Goal: Task Accomplishment & Management: Use online tool/utility

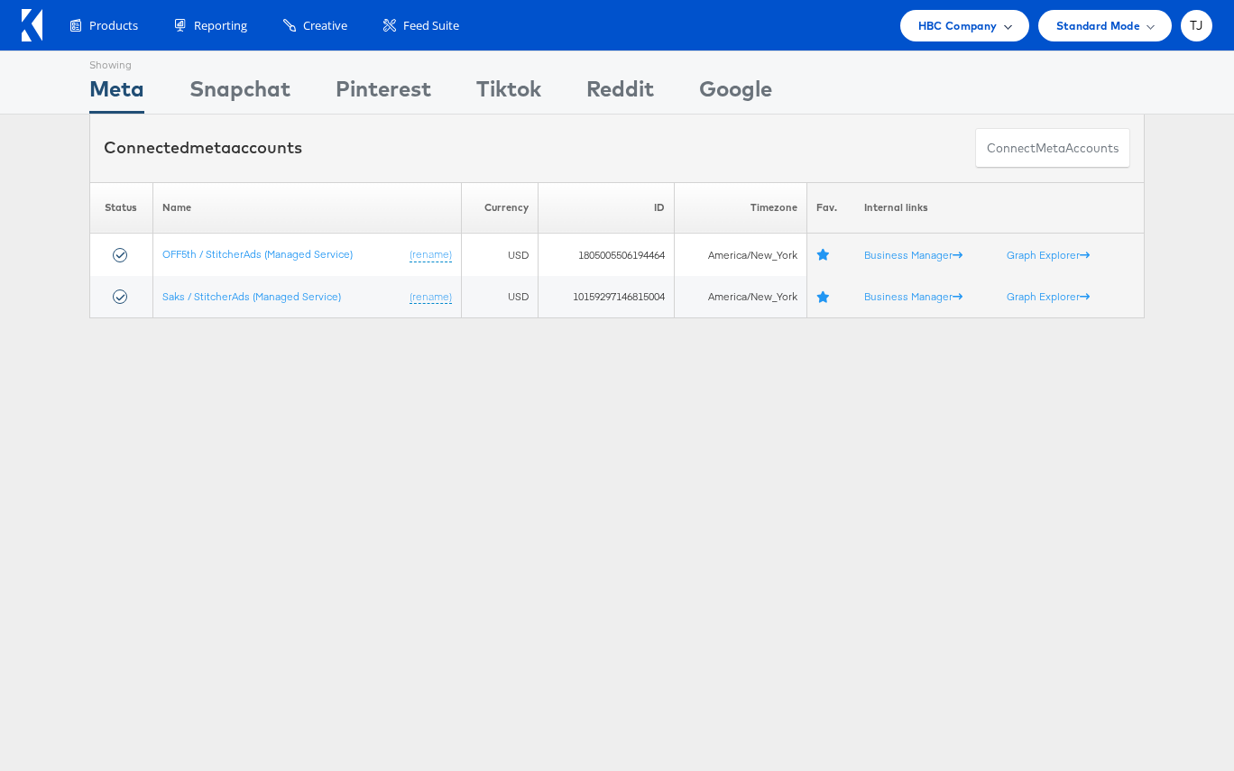
click at [990, 27] on span "HBC Company" at bounding box center [957, 25] width 79 height 19
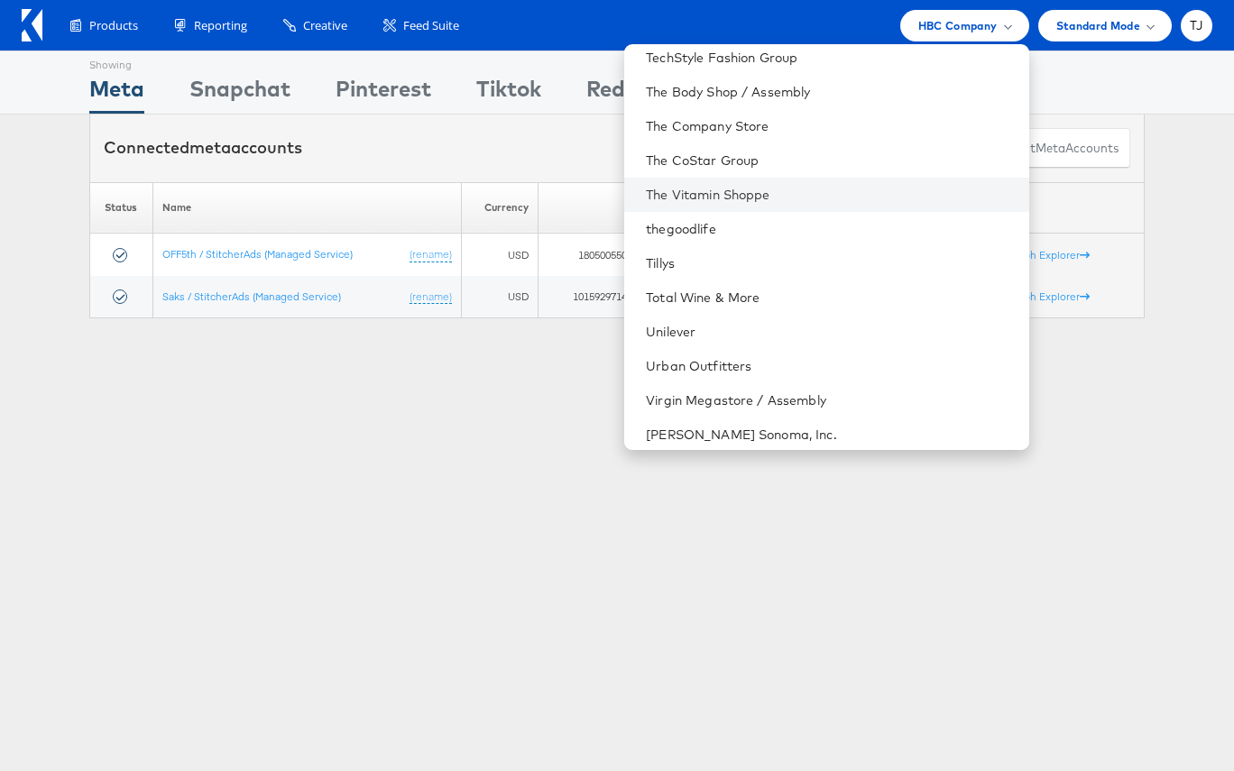
scroll to position [2541, 0]
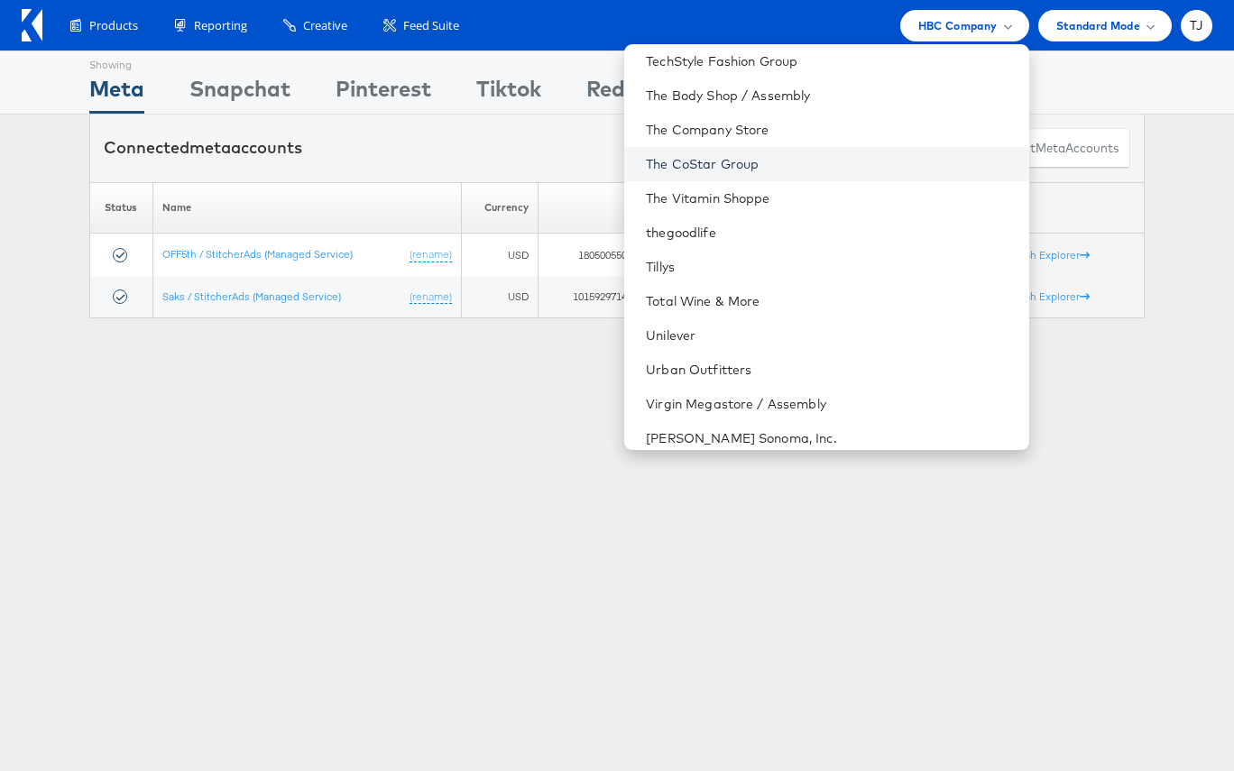
click at [886, 164] on link "The CoStar Group" at bounding box center [830, 164] width 368 height 18
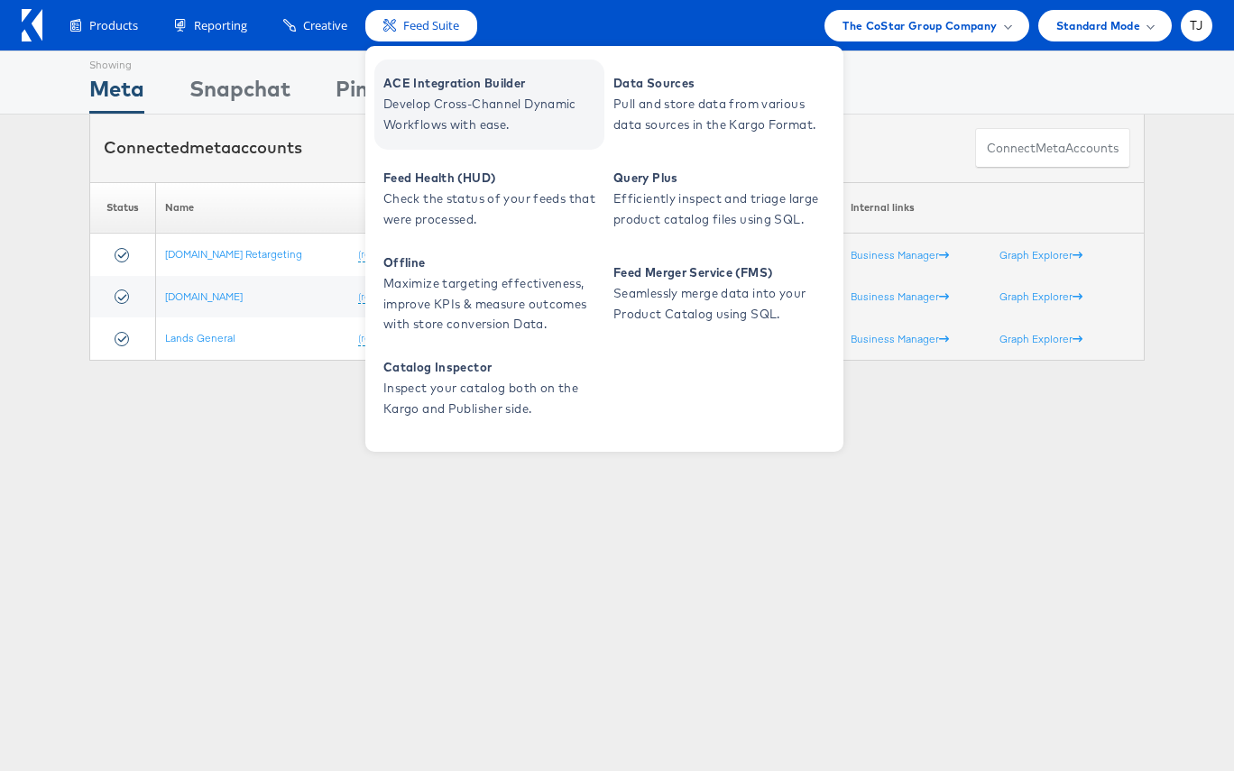
click at [452, 100] on span "Develop Cross-Channel Dynamic Workflows with ease." at bounding box center [491, 114] width 216 height 41
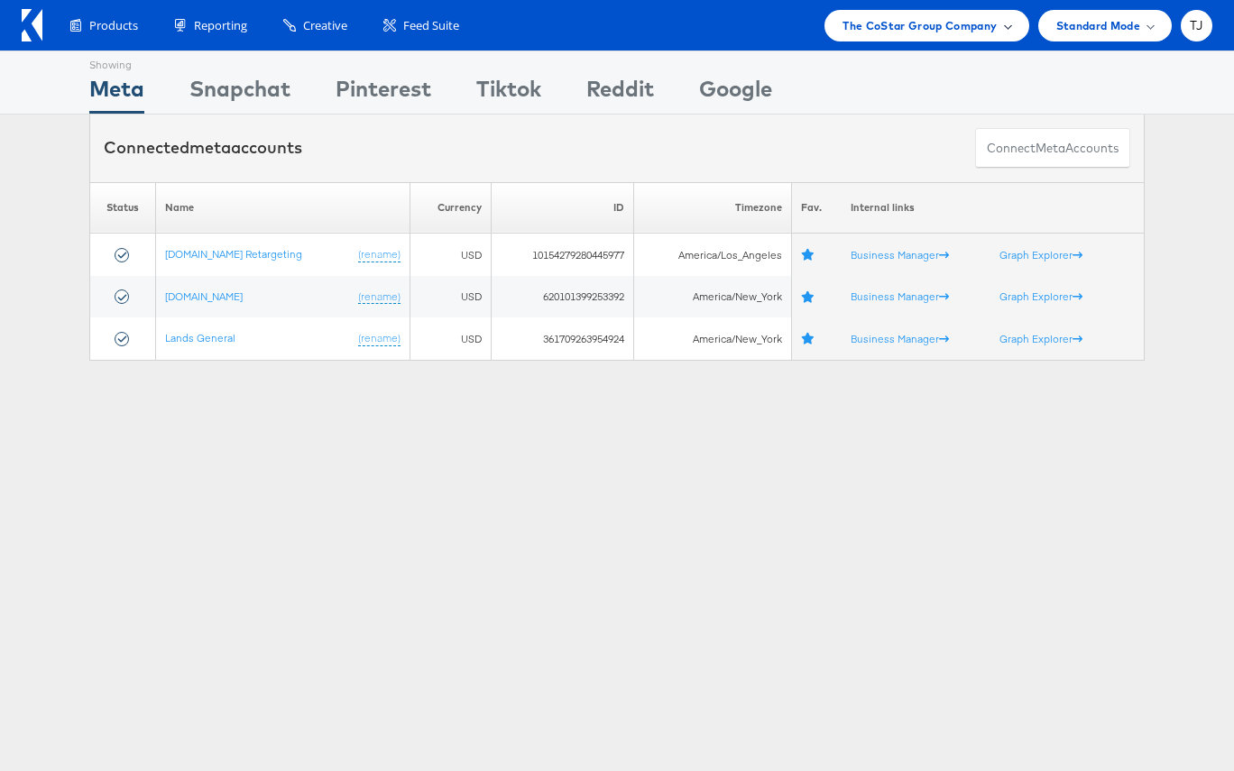
click at [957, 21] on span "The CoStar Group Company" at bounding box center [919, 25] width 154 height 19
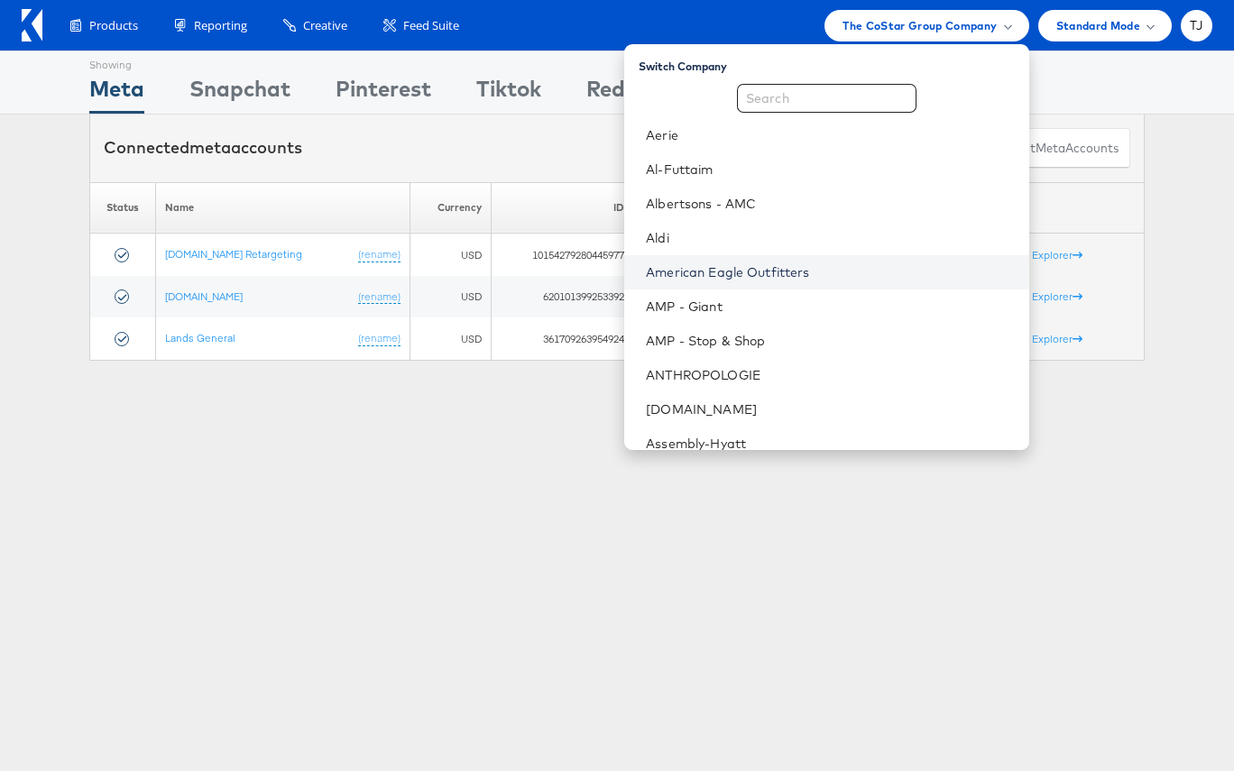
click at [849, 267] on link "American Eagle Outfitters" at bounding box center [830, 272] width 368 height 18
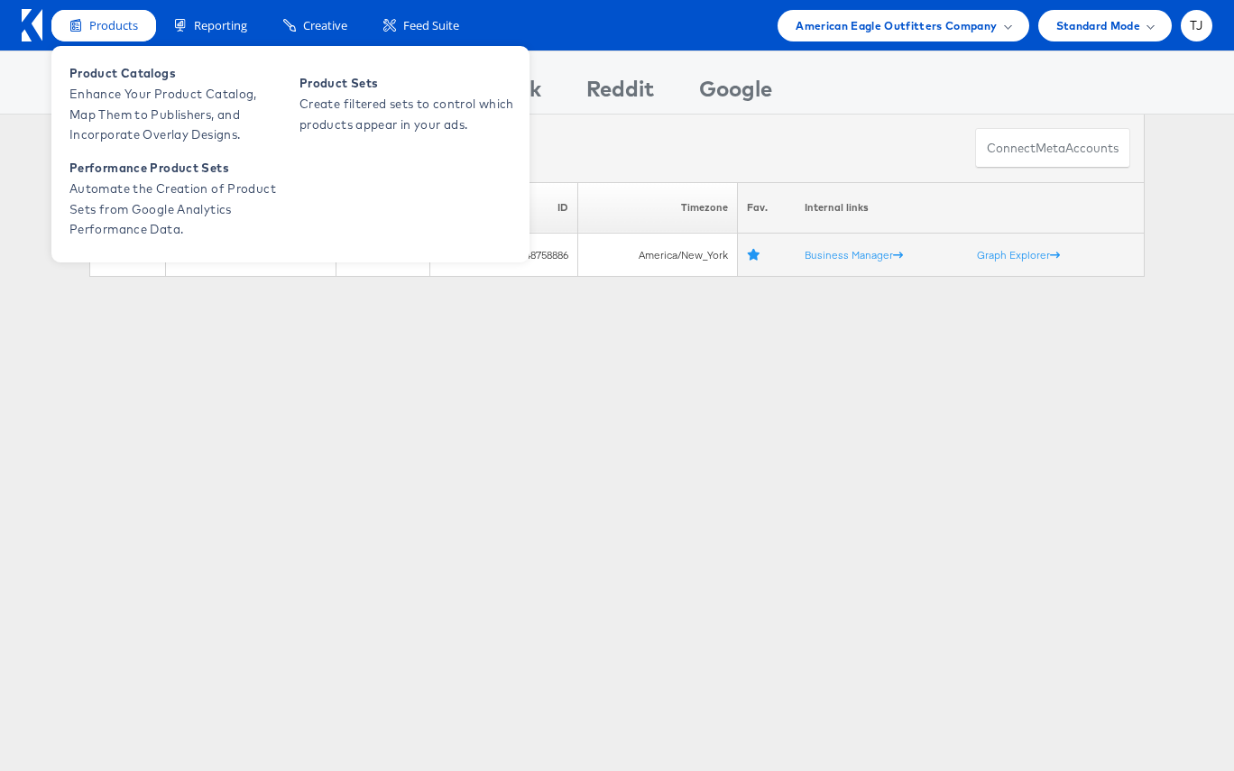
click at [121, 20] on span "Products" at bounding box center [113, 25] width 49 height 17
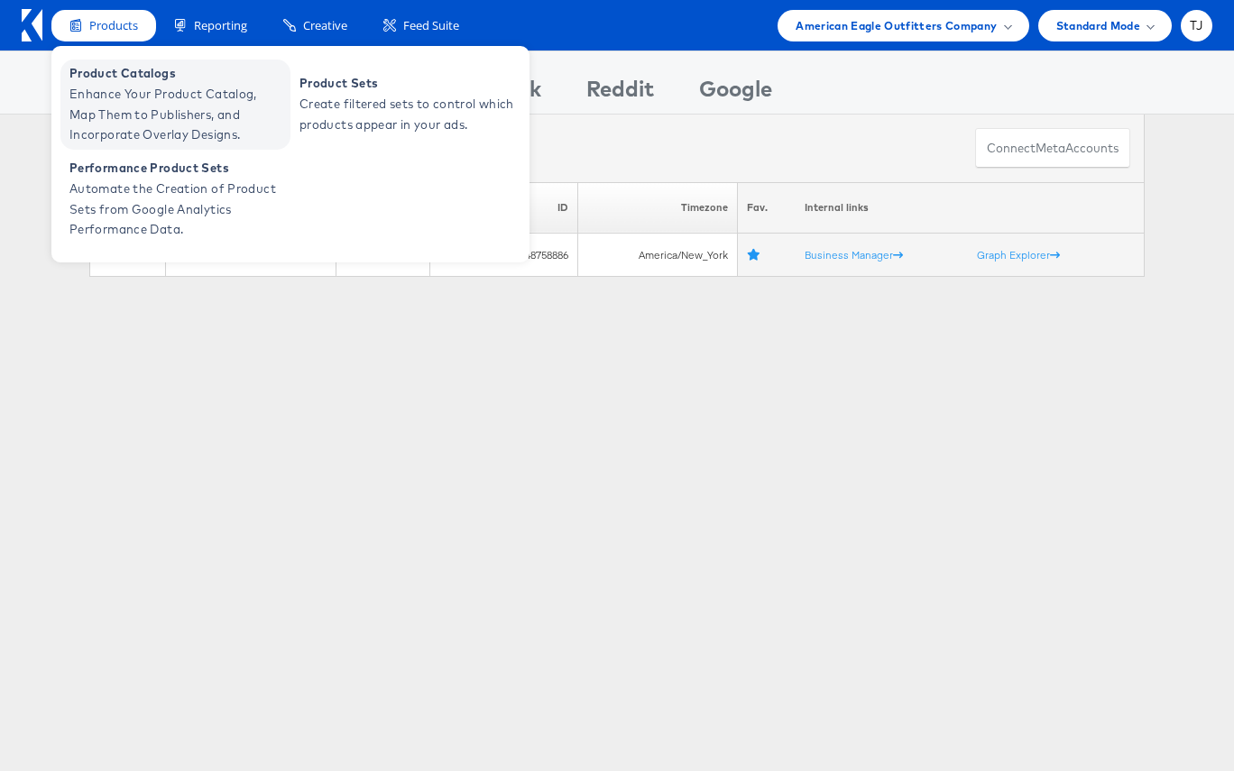
click at [139, 115] on span "Enhance Your Product Catalog, Map Them to Publishers, and Incorporate Overlay D…" at bounding box center [177, 114] width 216 height 61
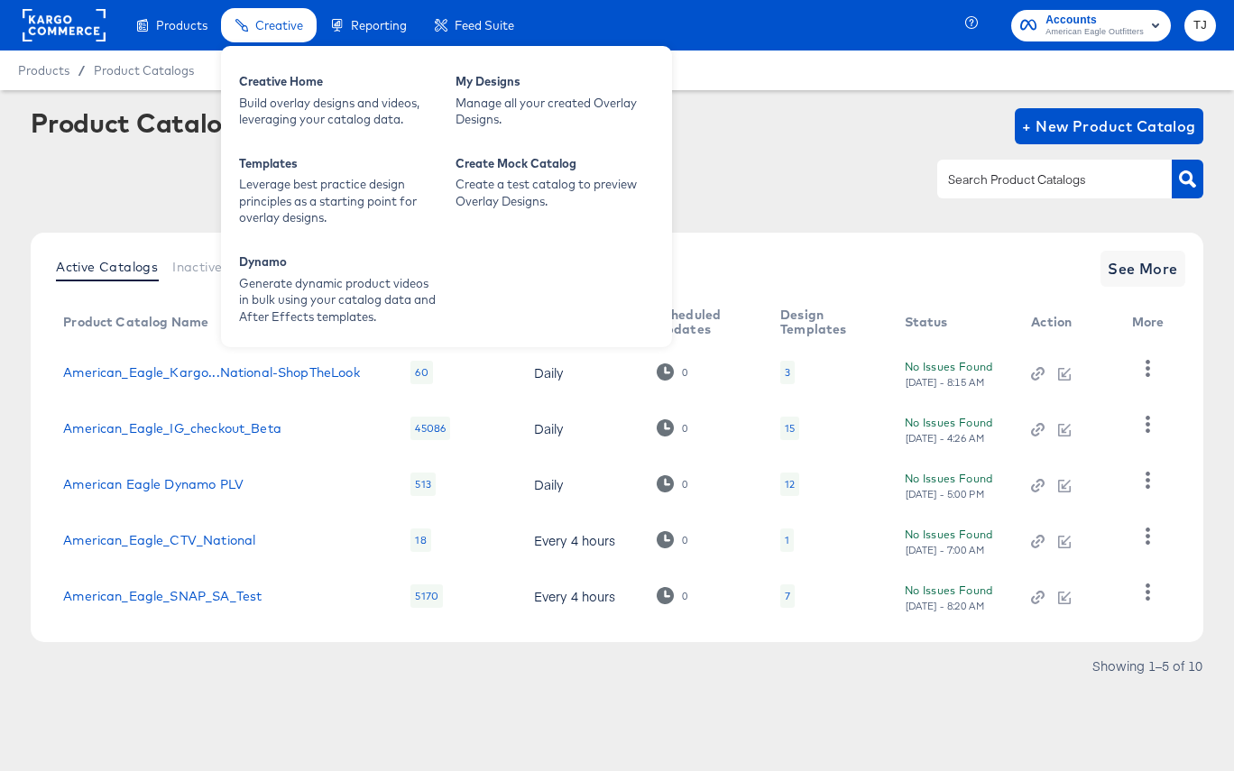
drag, startPoint x: 265, startPoint y: 29, endPoint x: 269, endPoint y: 44, distance: 15.7
click at [265, 29] on span "Creative" at bounding box center [279, 25] width 48 height 14
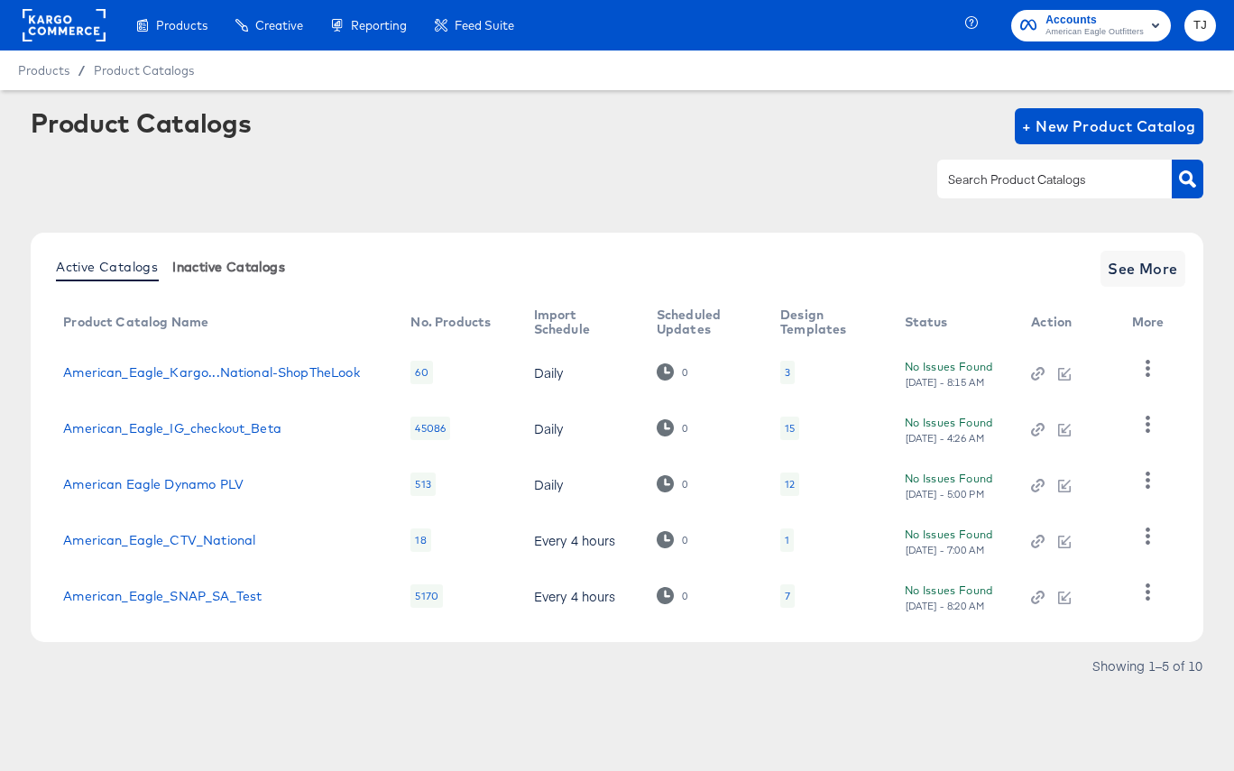
click at [0, 0] on div "Generate dynamic product videos in bulk using your catalog data and After Effec…" at bounding box center [0, 0] width 0 height 0
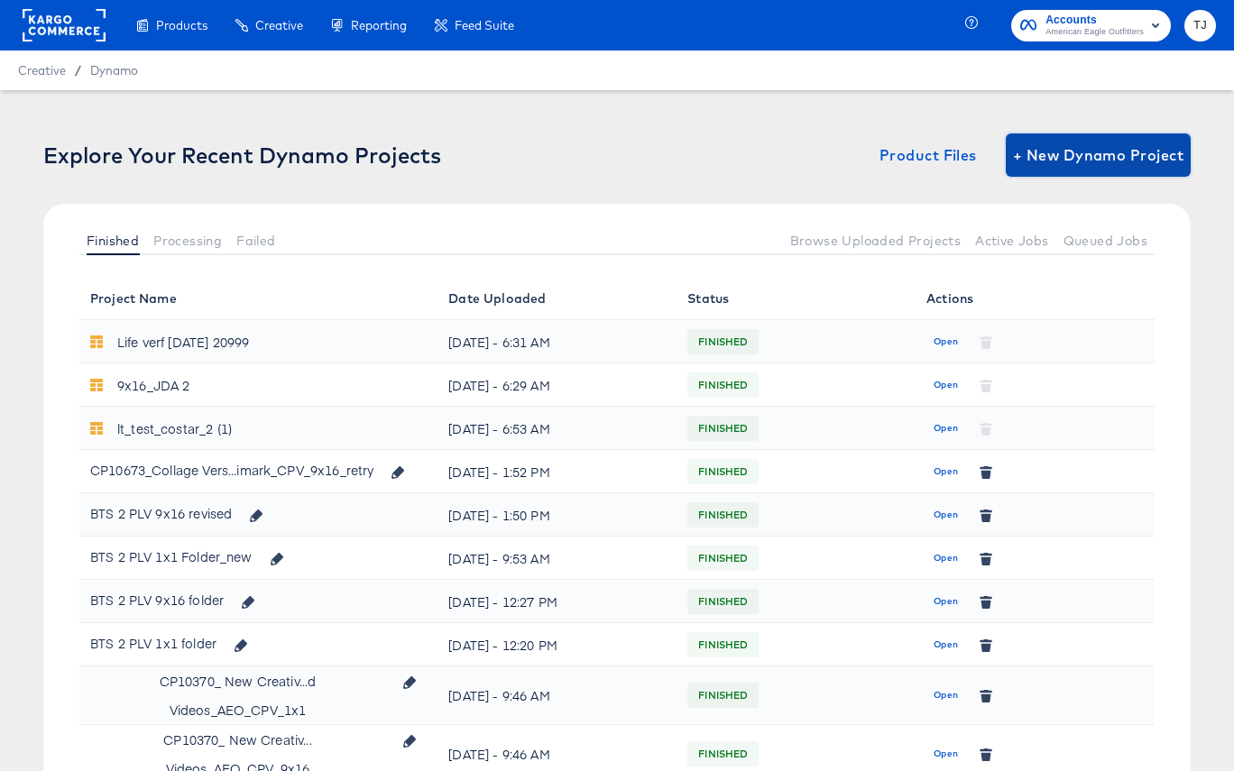
click at [1068, 155] on span "+ New Dynamo Project" at bounding box center [1098, 154] width 170 height 25
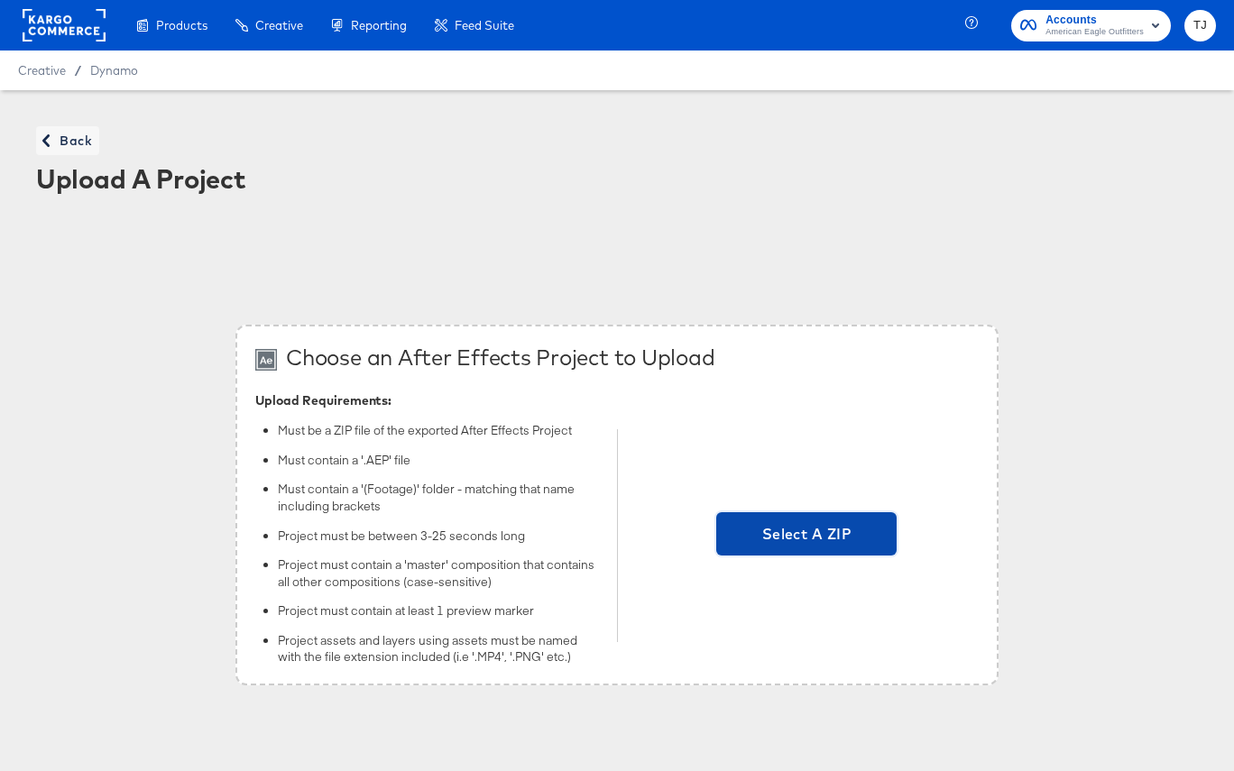
click at [830, 529] on span "Select A ZIP" at bounding box center [806, 533] width 166 height 25
click at [806, 536] on input "Select A ZIP" at bounding box center [806, 536] width 0 height 0
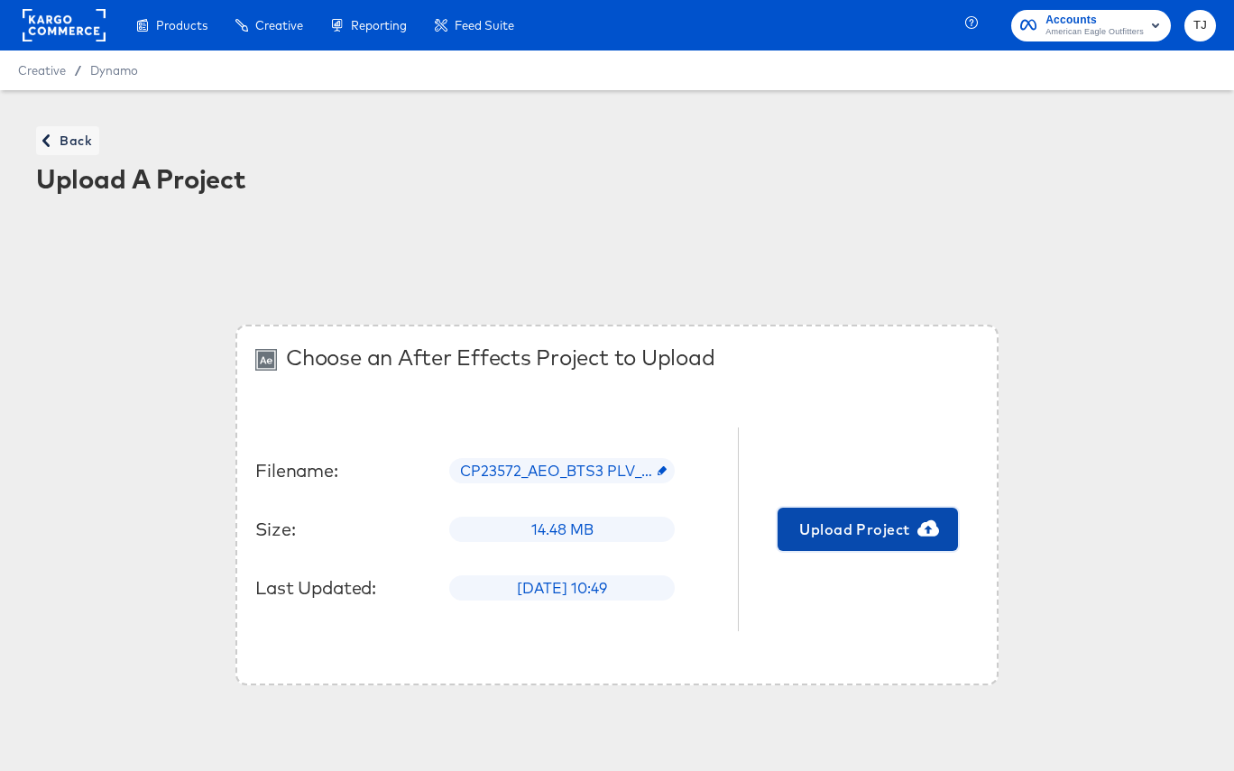
click at [885, 531] on span "Upload Project" at bounding box center [868, 529] width 166 height 25
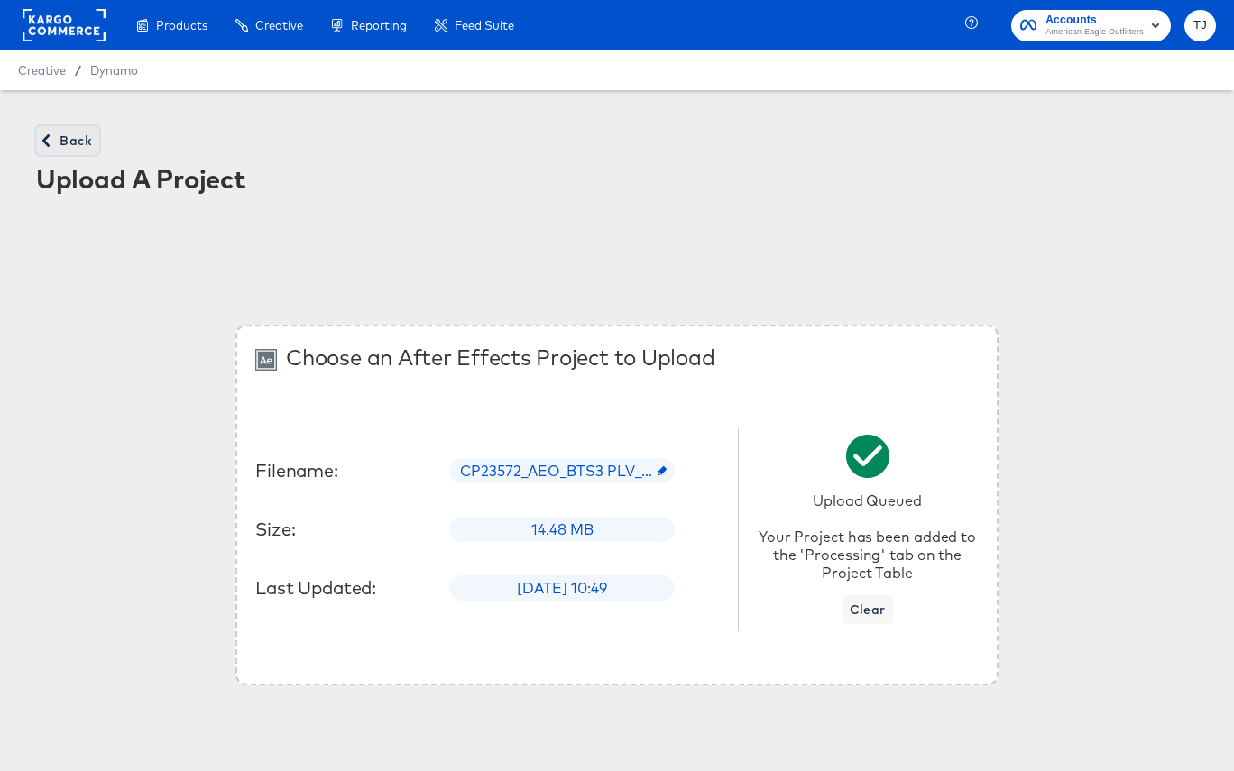
click at [69, 133] on span "Back" at bounding box center [67, 141] width 49 height 23
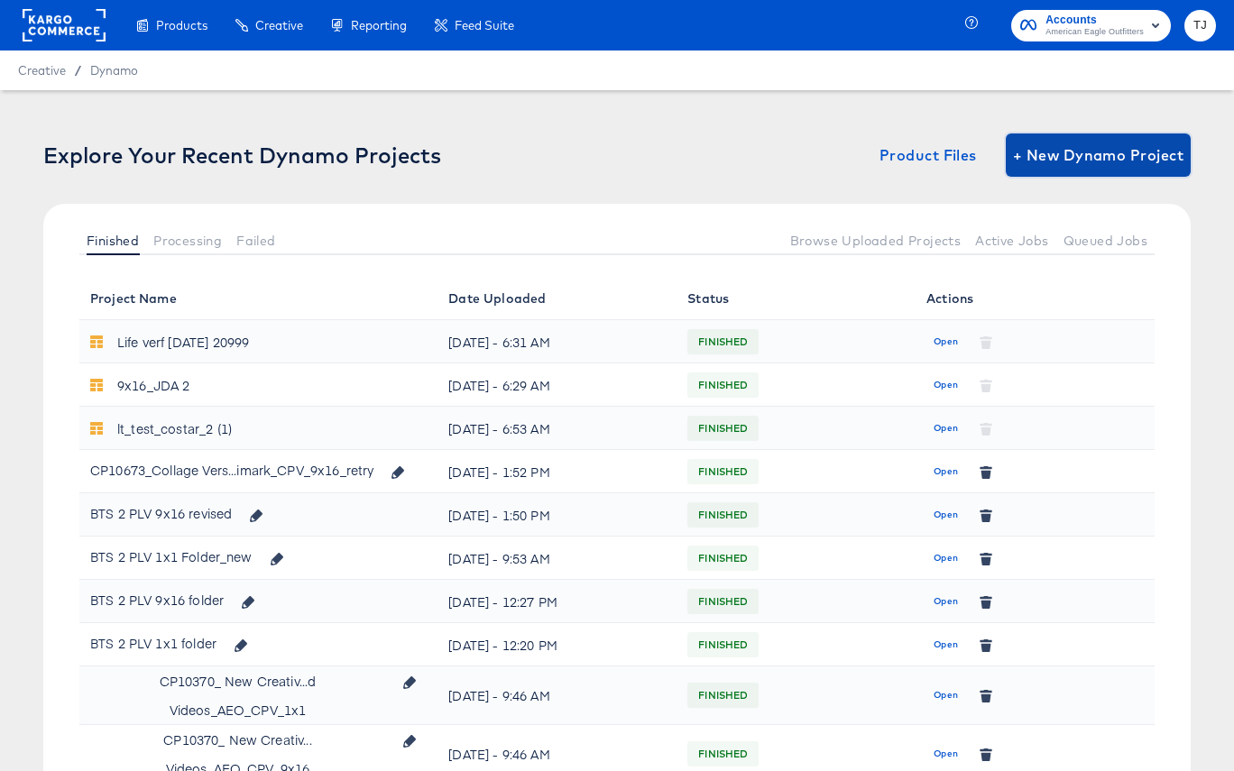
click at [1133, 149] on span "+ New Dynamo Project" at bounding box center [1098, 154] width 170 height 25
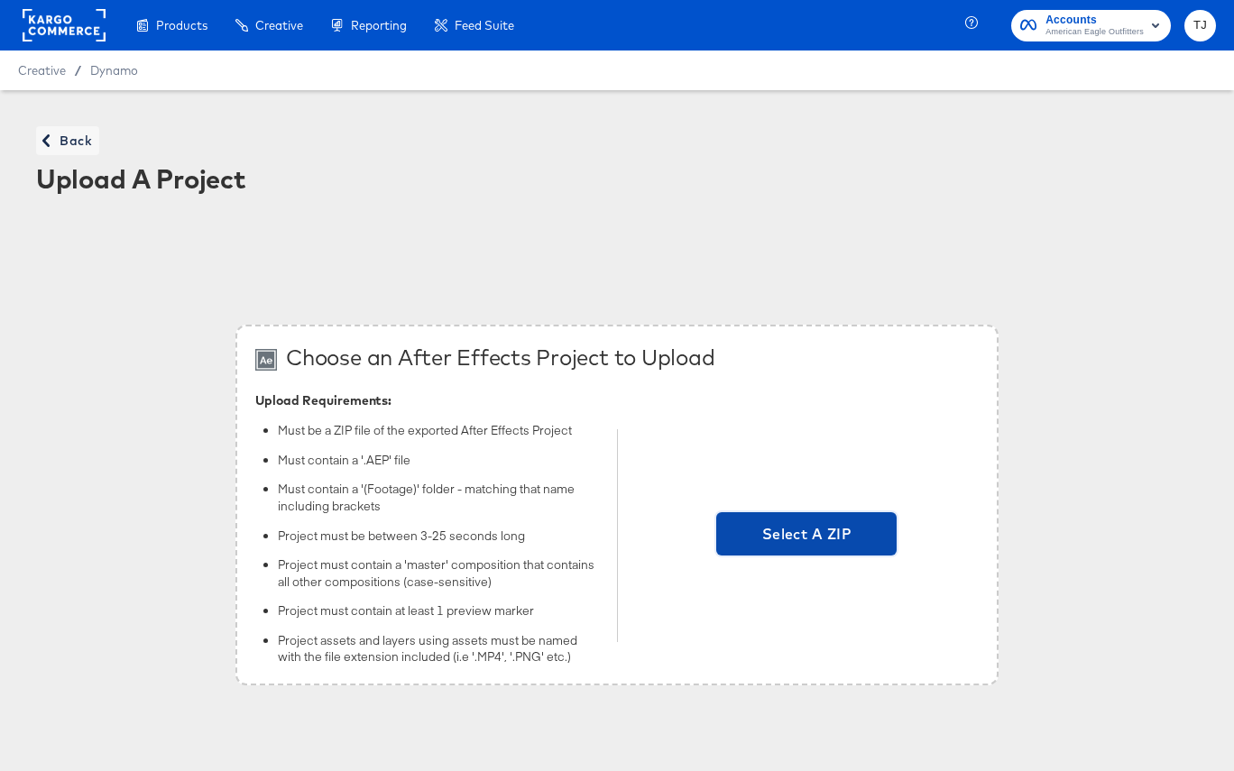
click at [810, 531] on span "Select A ZIP" at bounding box center [806, 533] width 166 height 25
click at [806, 536] on input "Select A ZIP" at bounding box center [806, 536] width 0 height 0
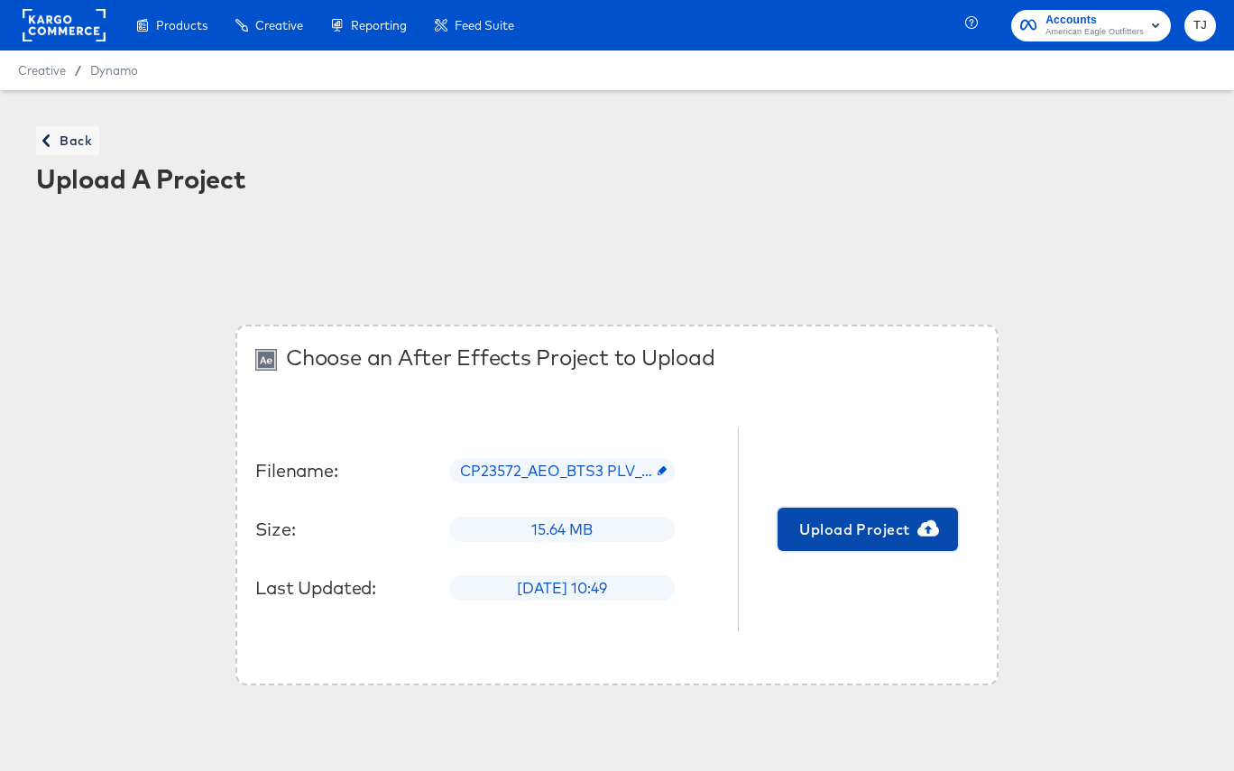
click at [828, 532] on span "Upload Project" at bounding box center [868, 529] width 166 height 25
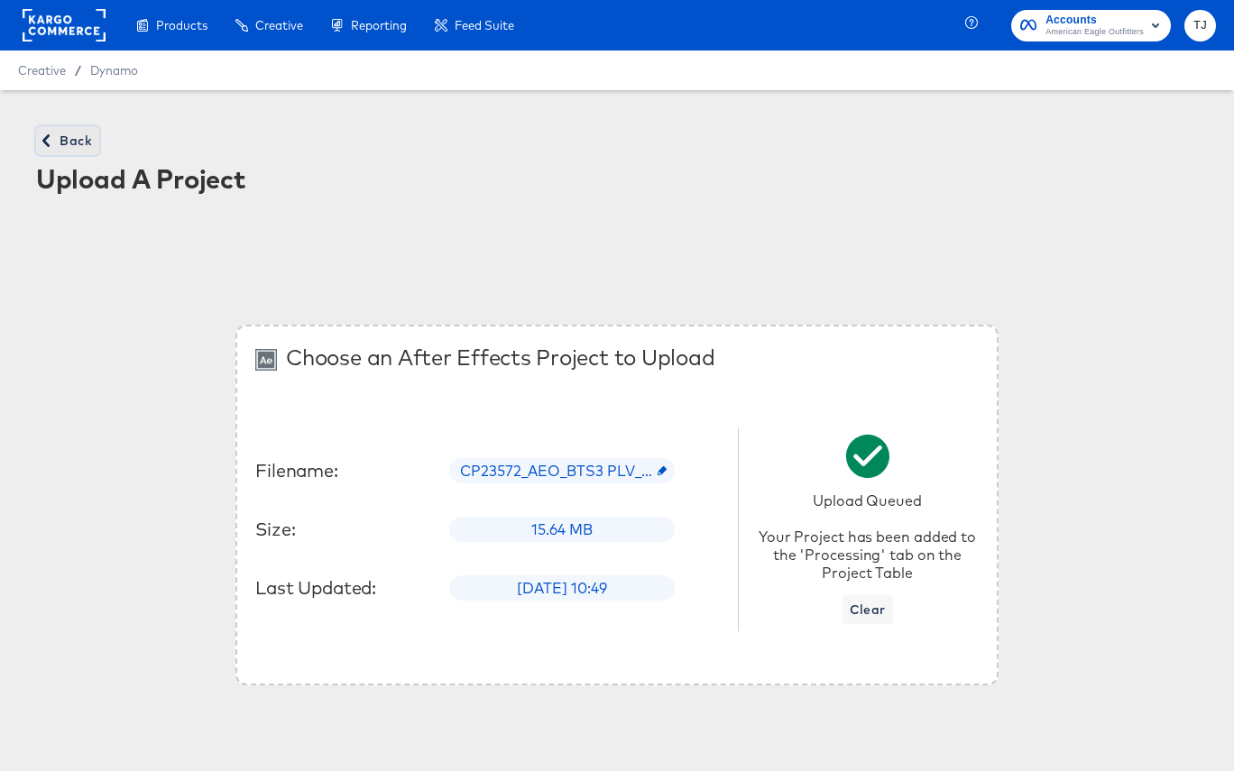
click at [70, 142] on span "Back" at bounding box center [67, 141] width 49 height 23
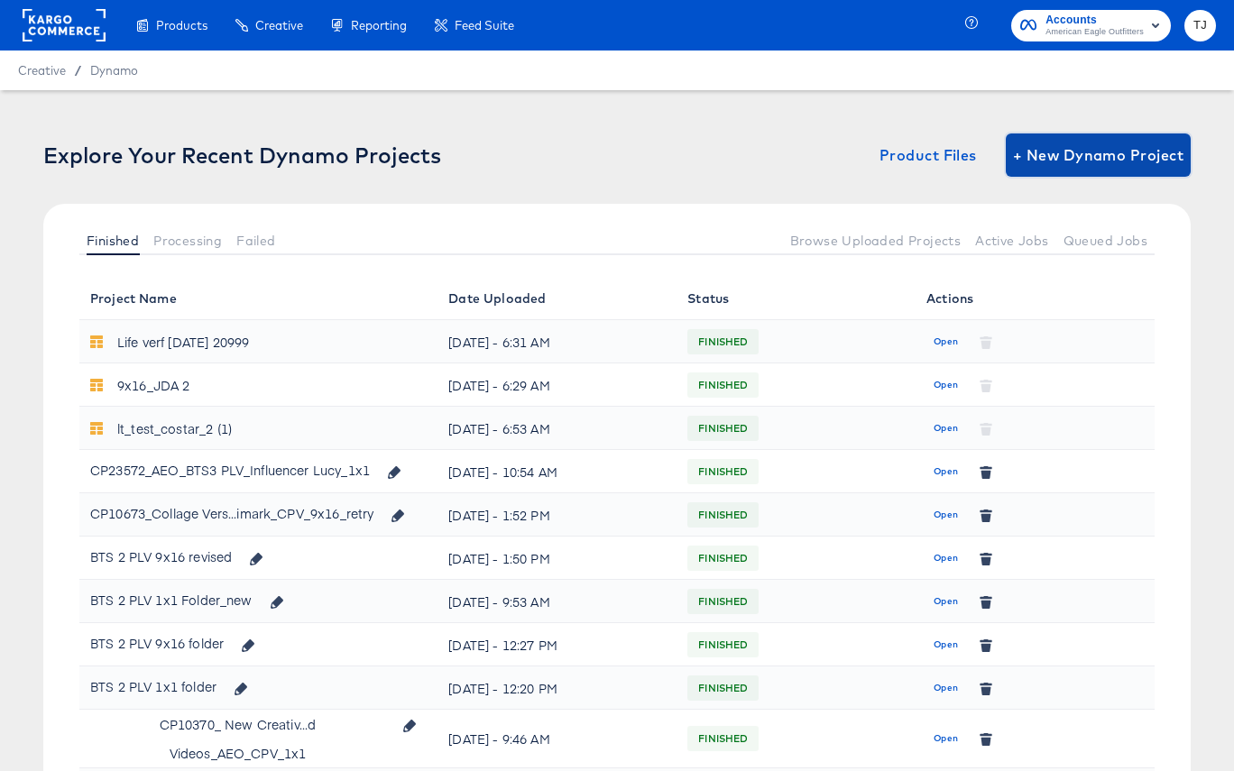
click at [1104, 168] on button "+ New Dynamo Project" at bounding box center [1098, 154] width 185 height 43
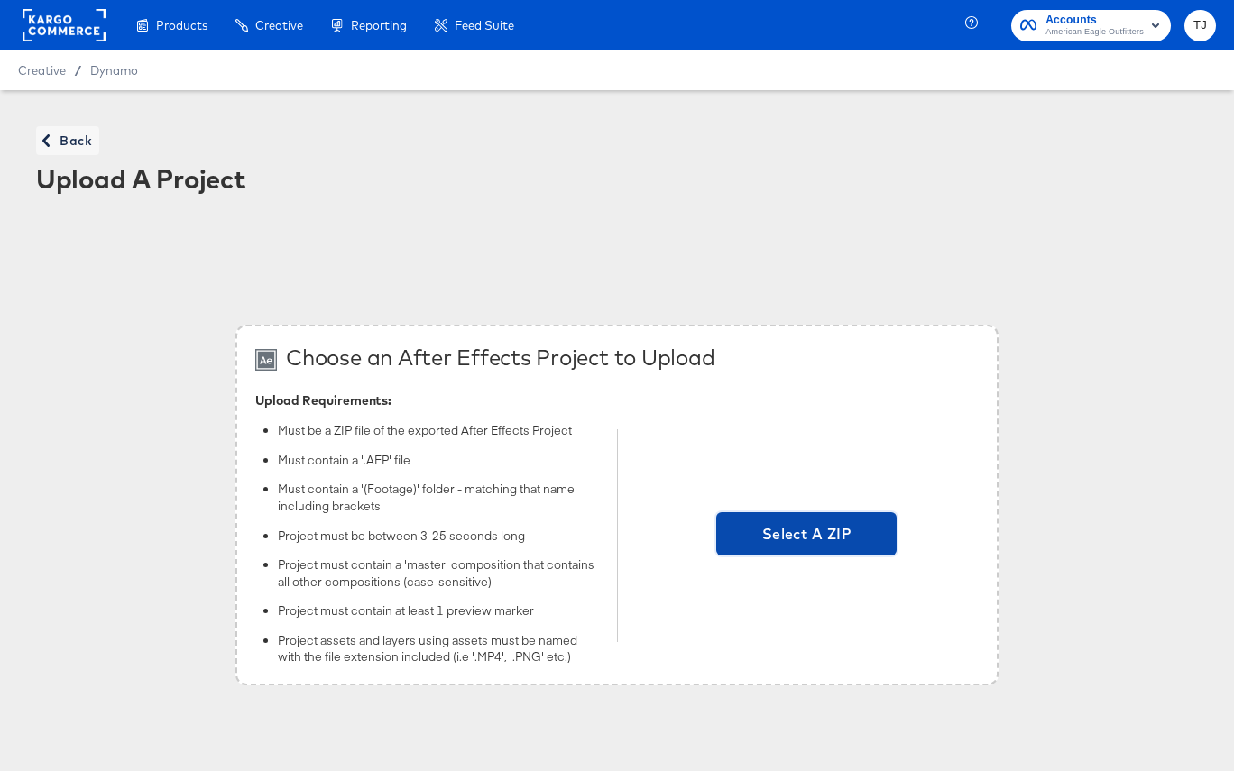
click at [780, 534] on span "Select A ZIP" at bounding box center [806, 533] width 166 height 25
click at [806, 536] on input "Select A ZIP" at bounding box center [806, 536] width 0 height 0
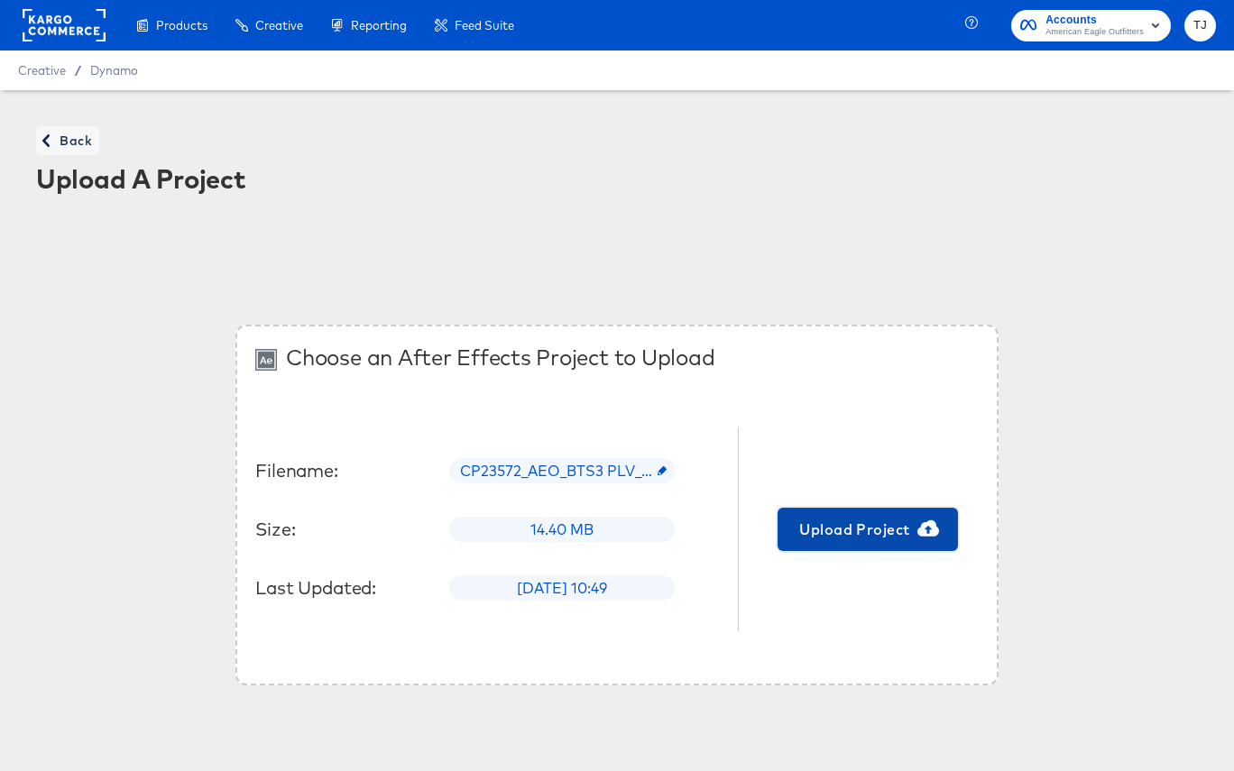
click at [841, 524] on span "Upload Project" at bounding box center [868, 529] width 166 height 25
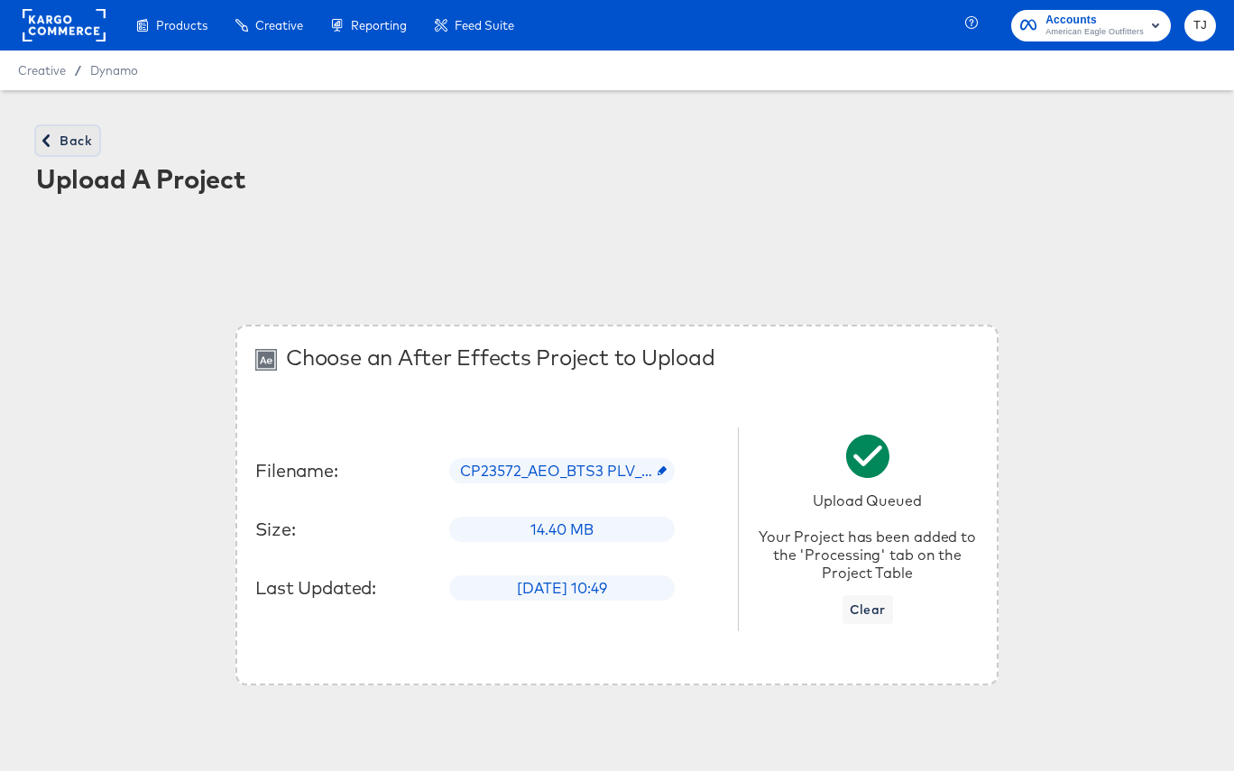
click at [77, 141] on span "Back" at bounding box center [67, 141] width 49 height 23
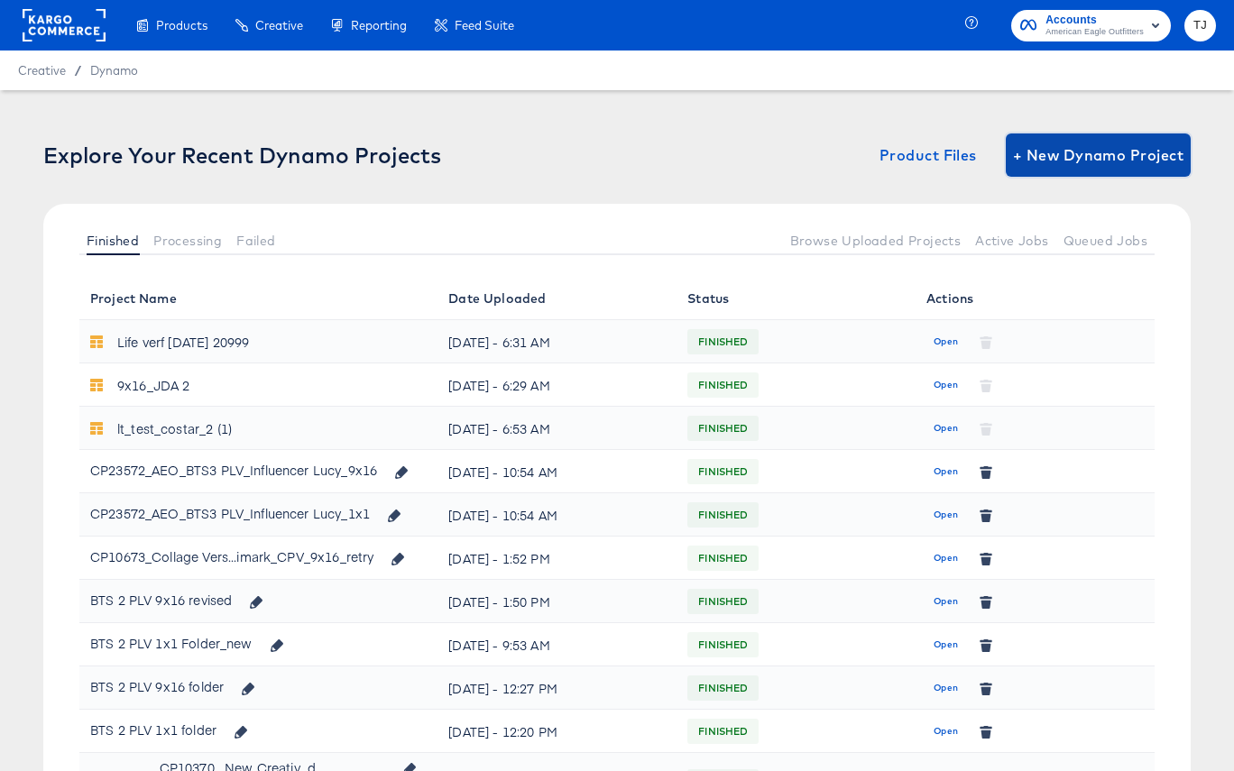
click at [1063, 163] on span "+ New Dynamo Project" at bounding box center [1098, 154] width 170 height 25
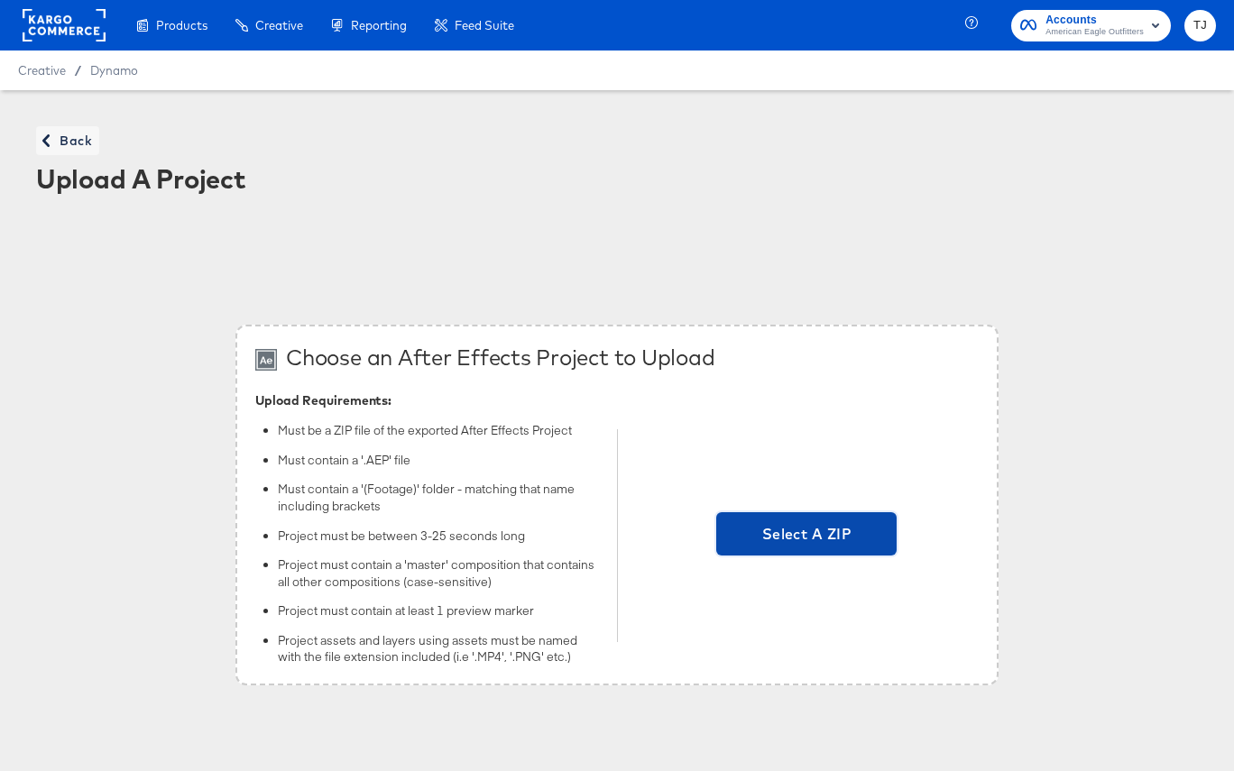
click at [795, 537] on span "Select A ZIP" at bounding box center [806, 533] width 166 height 25
click at [806, 536] on input "Select A ZIP" at bounding box center [806, 536] width 0 height 0
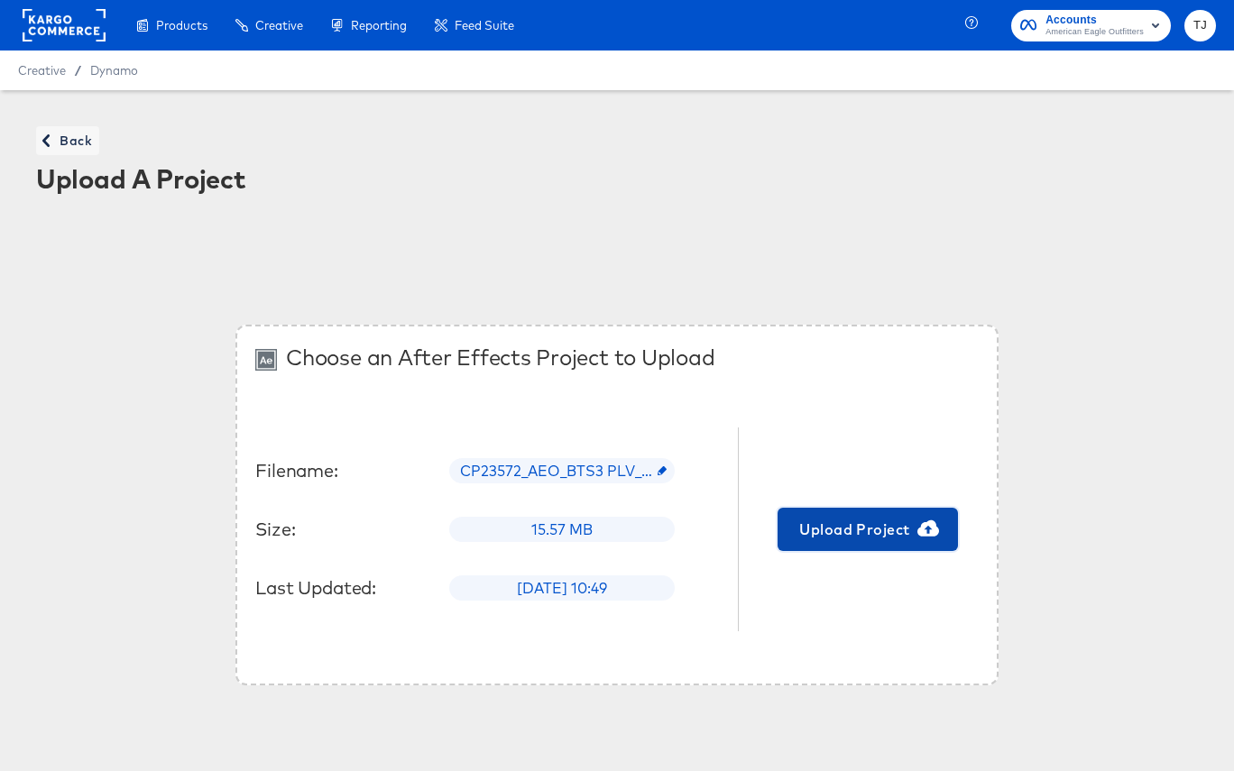
click at [889, 523] on span "Upload Project" at bounding box center [868, 529] width 166 height 25
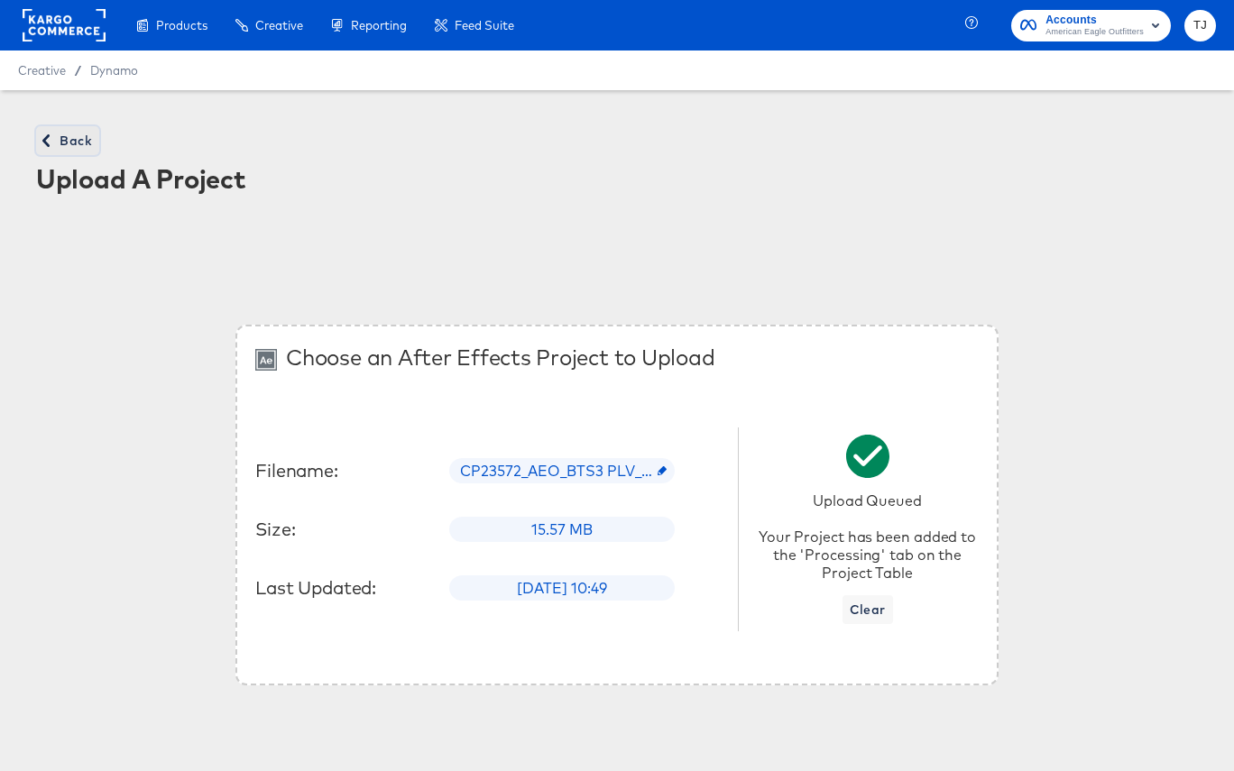
click at [63, 142] on span "Back" at bounding box center [67, 141] width 49 height 23
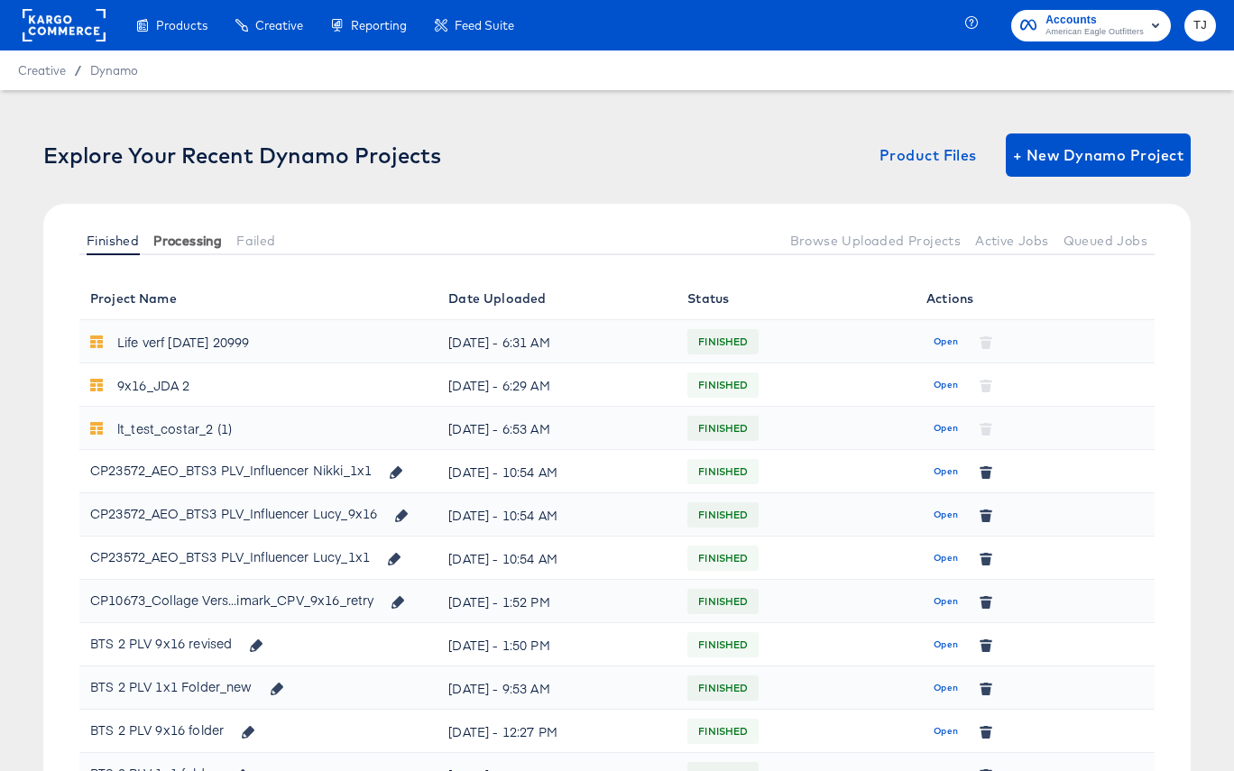
click at [195, 239] on span "Processing" at bounding box center [187, 241] width 69 height 14
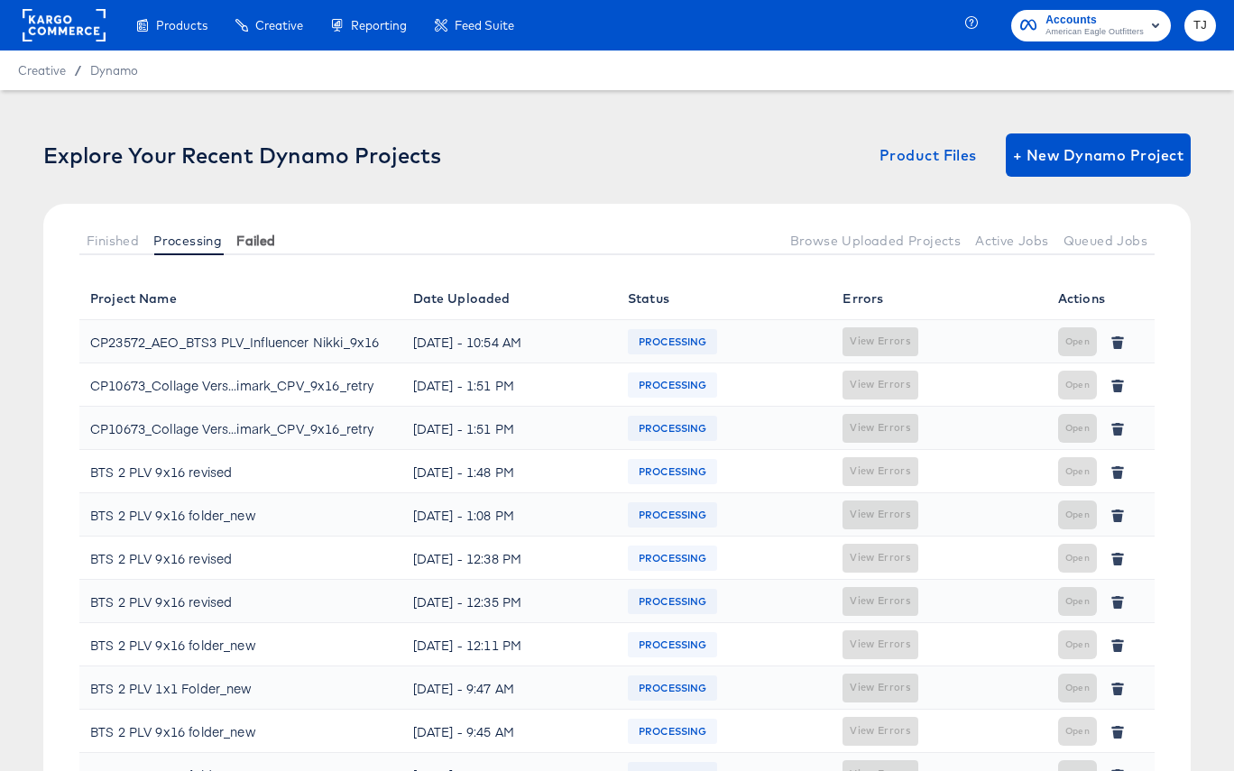
click at [265, 241] on span "Failed" at bounding box center [255, 241] width 39 height 14
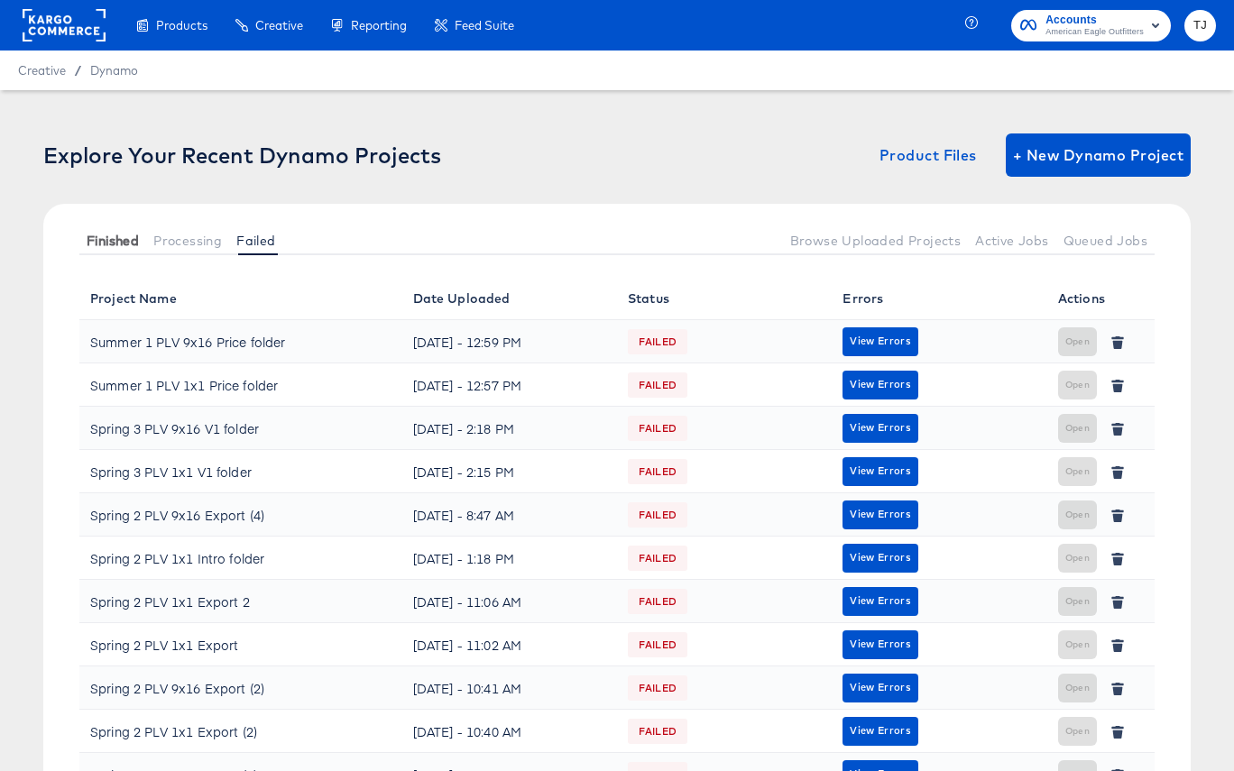
click at [108, 251] on button "Finished" at bounding box center [112, 240] width 67 height 30
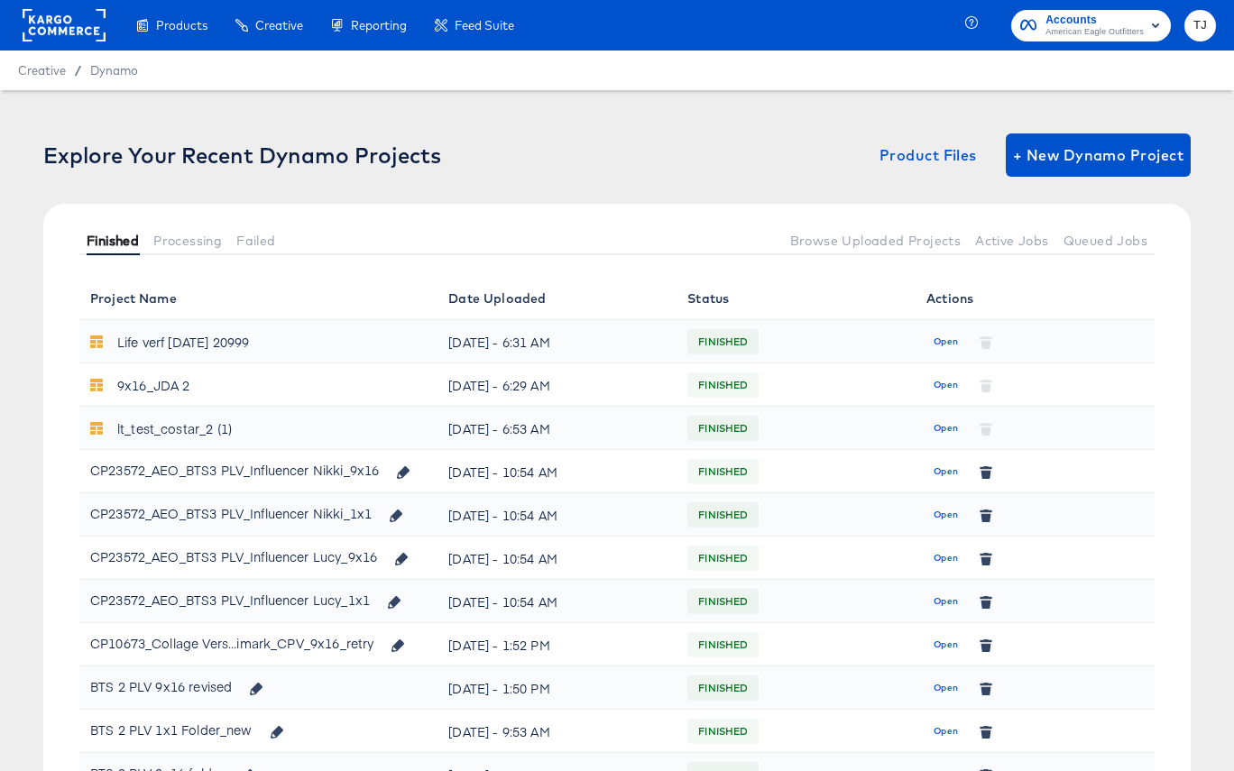
click at [116, 234] on span "Finished" at bounding box center [113, 241] width 52 height 14
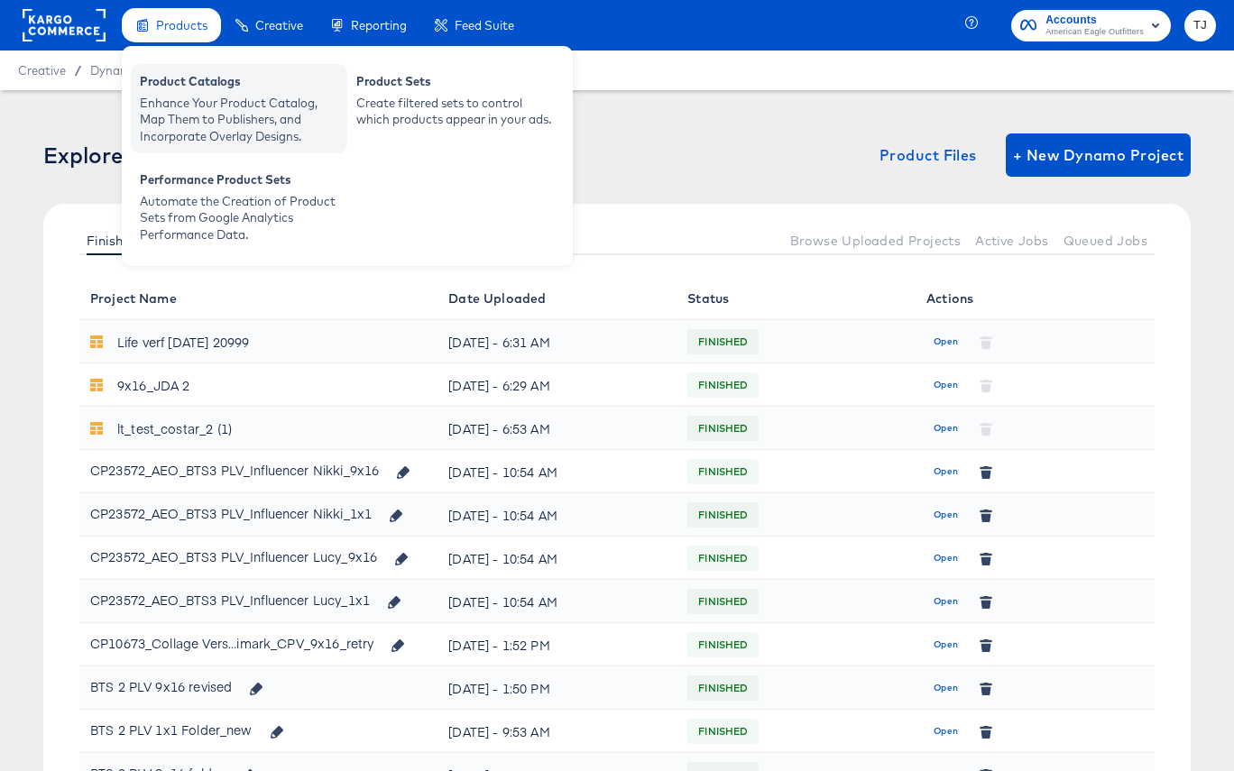
click at [216, 110] on div "Enhance Your Product Catalog, Map Them to Publishers, and Incorporate Overlay D…" at bounding box center [239, 120] width 198 height 51
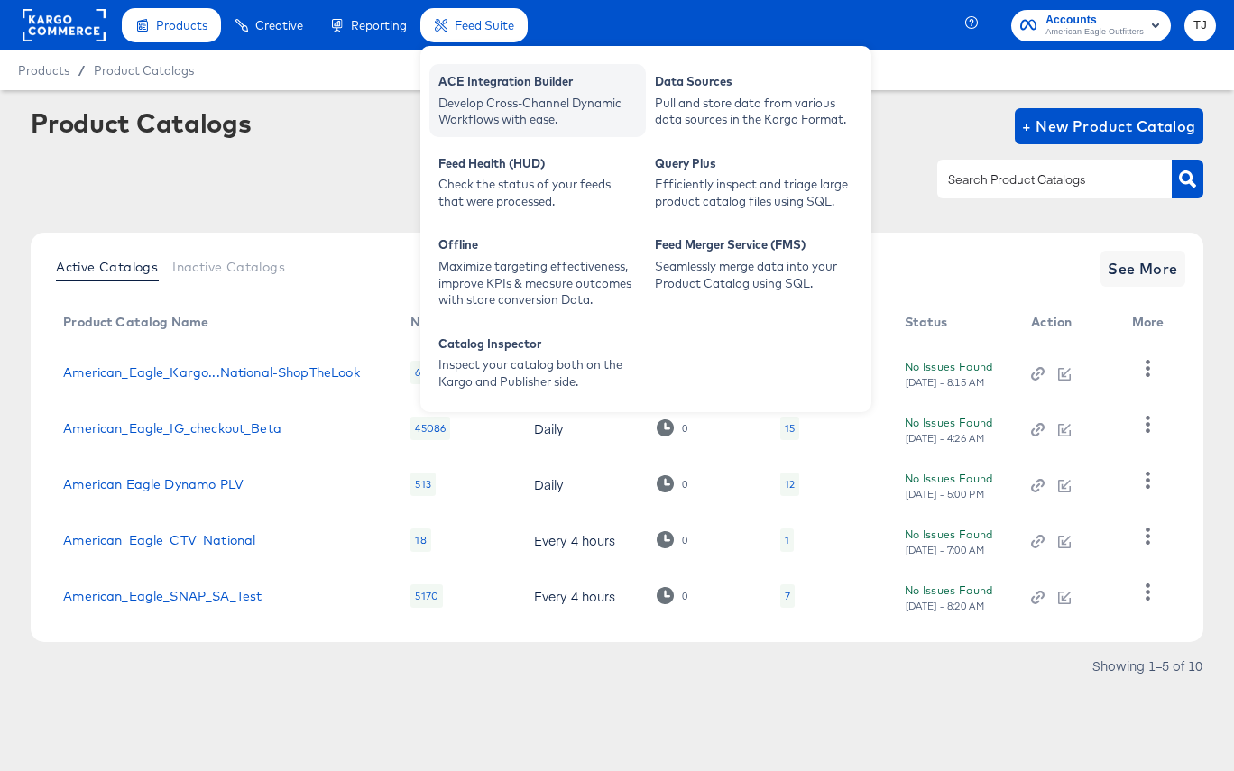
click at [479, 92] on div "ACE Integration Builder" at bounding box center [537, 84] width 198 height 22
click at [504, 92] on div "ACE Integration Builder" at bounding box center [537, 84] width 198 height 22
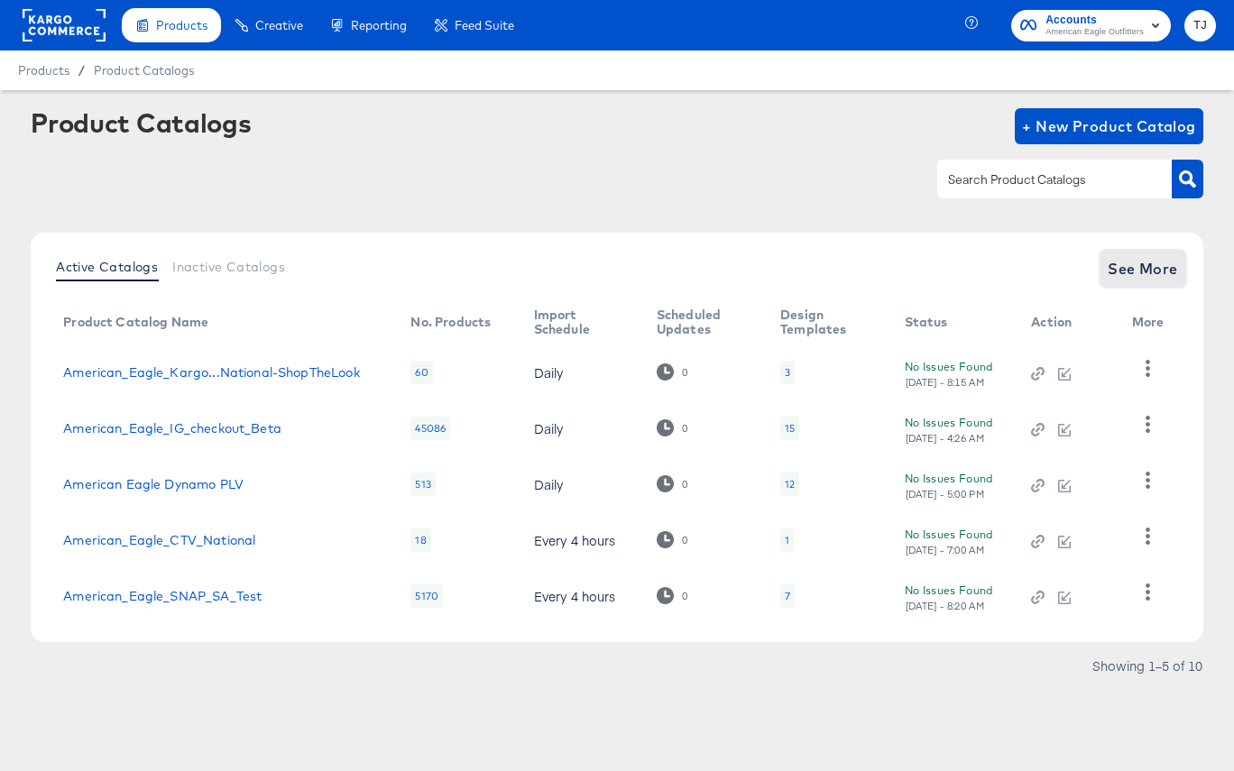
click at [1134, 271] on span "See More" at bounding box center [1142, 268] width 70 height 25
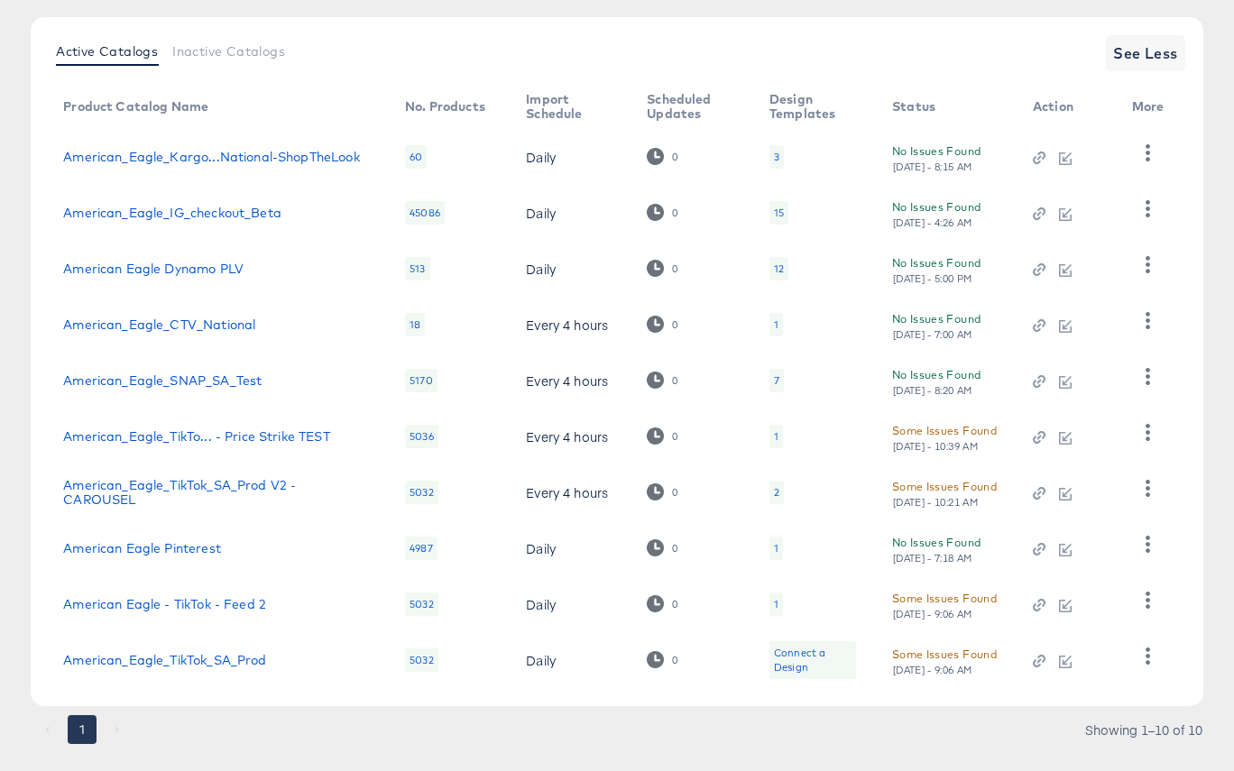
scroll to position [180, 0]
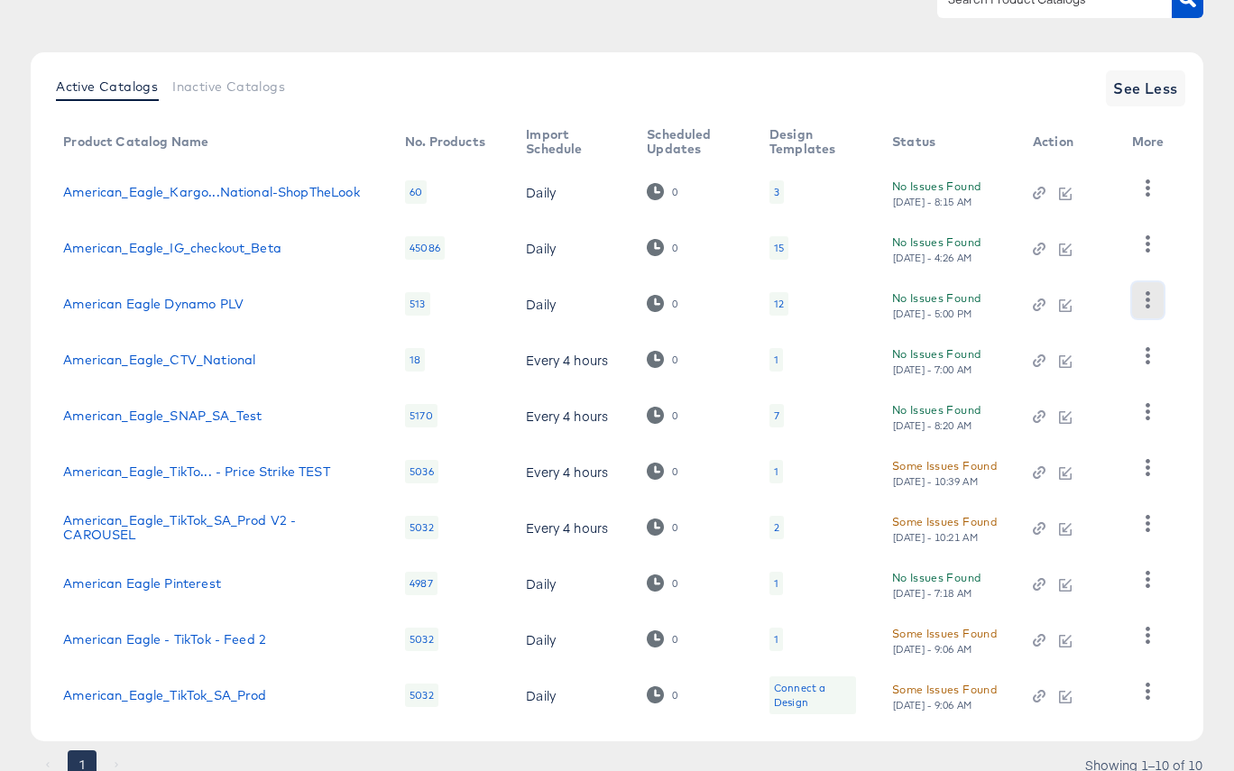
click at [1141, 306] on icon "button" at bounding box center [1147, 299] width 17 height 17
click at [1102, 369] on div "HUD Checks (Internal)" at bounding box center [1073, 366] width 180 height 29
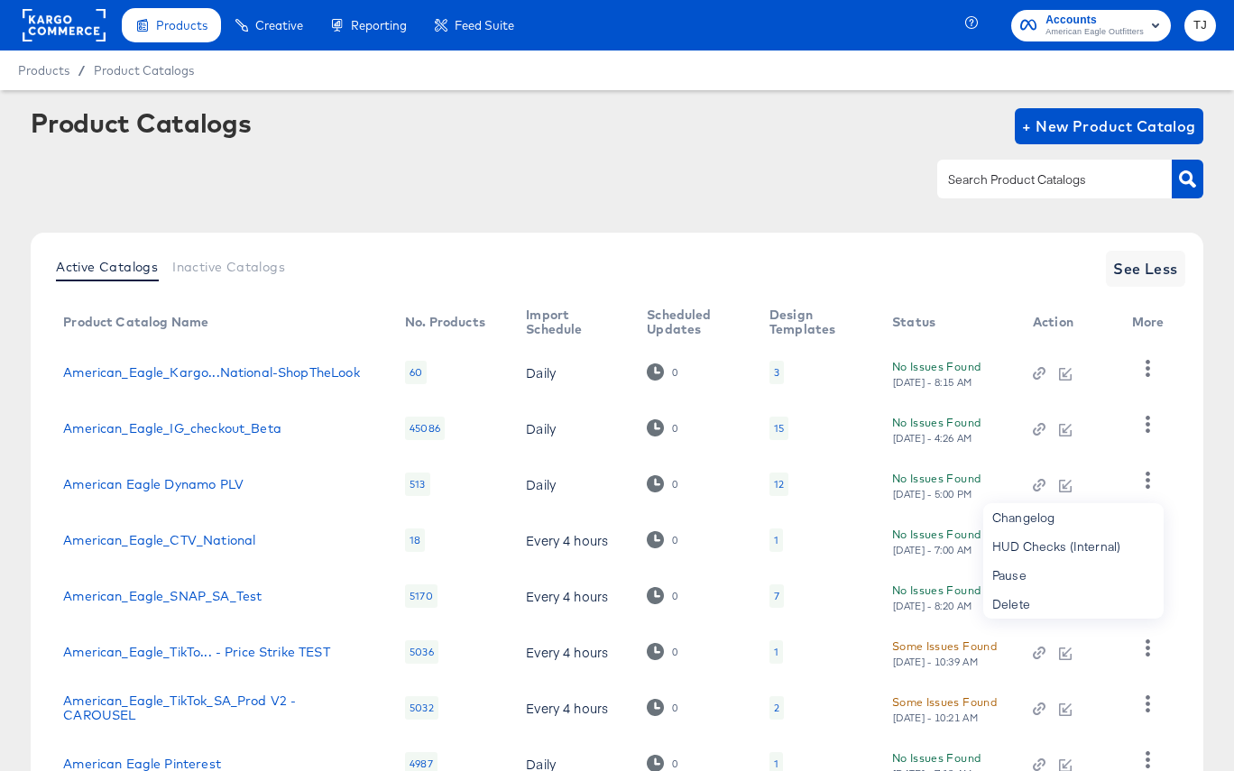
click at [69, 32] on rect at bounding box center [64, 25] width 83 height 32
click at [69, 25] on rect at bounding box center [64, 25] width 83 height 32
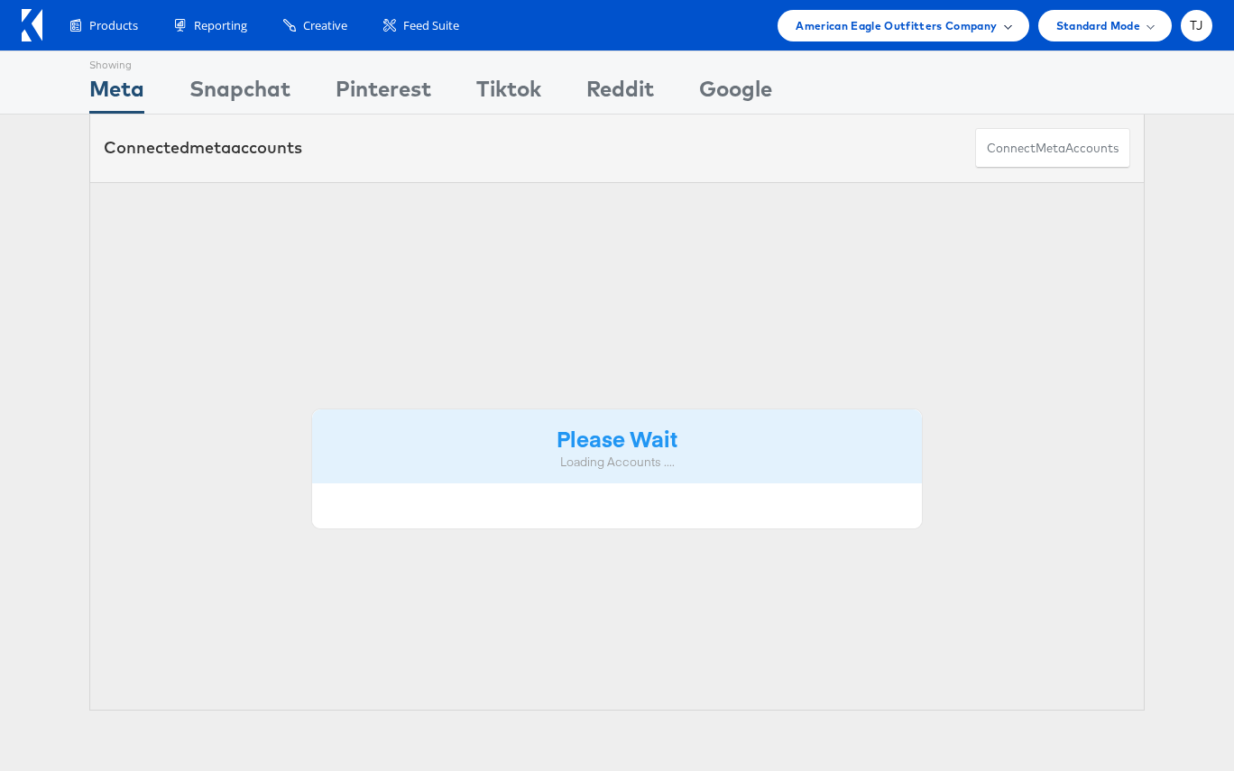
click at [1010, 29] on div "American Eagle Outfitters Company" at bounding box center [902, 26] width 251 height 32
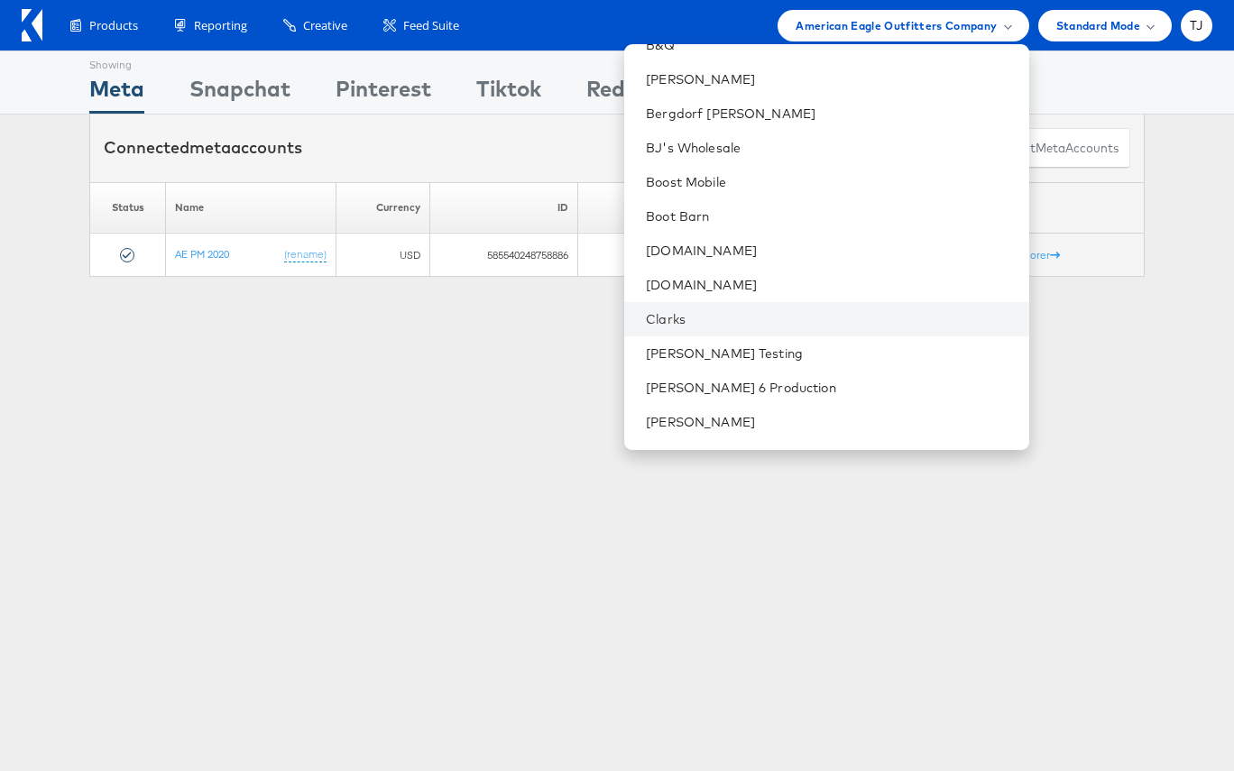
scroll to position [524, 0]
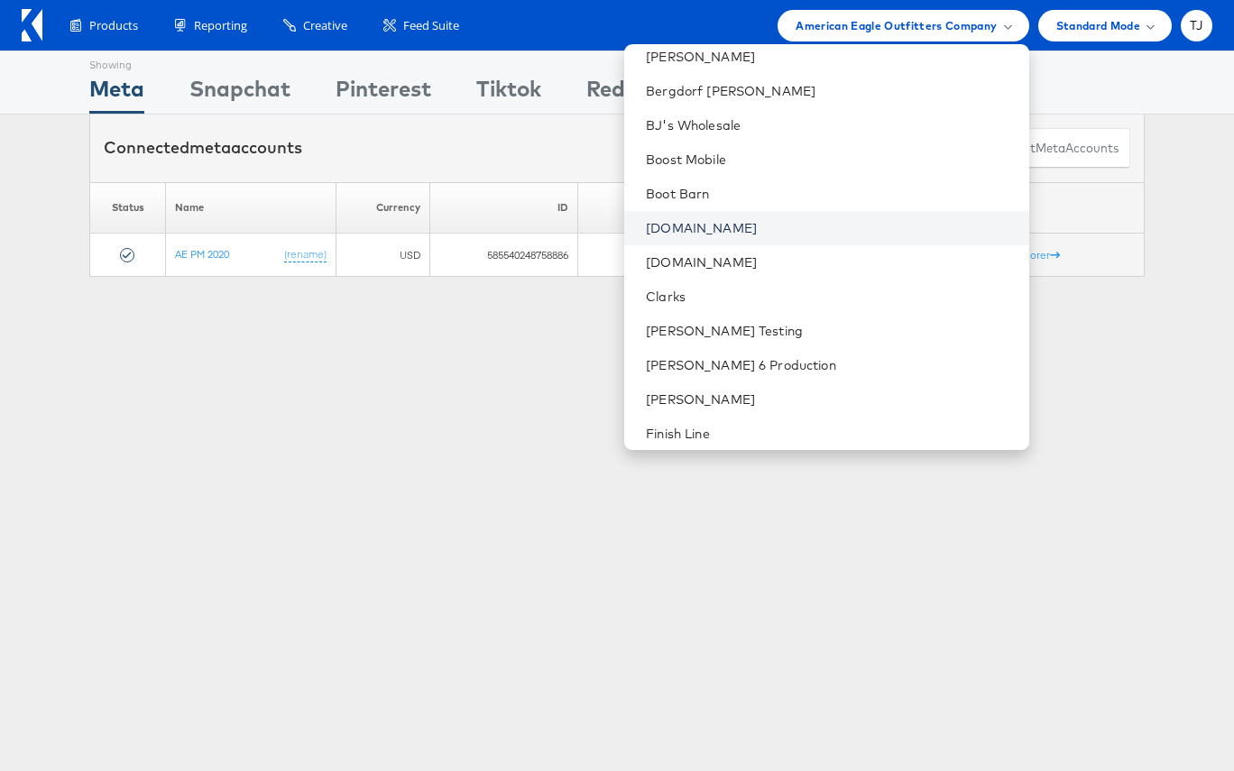
click at [857, 225] on link "[DOMAIN_NAME]" at bounding box center [830, 228] width 368 height 18
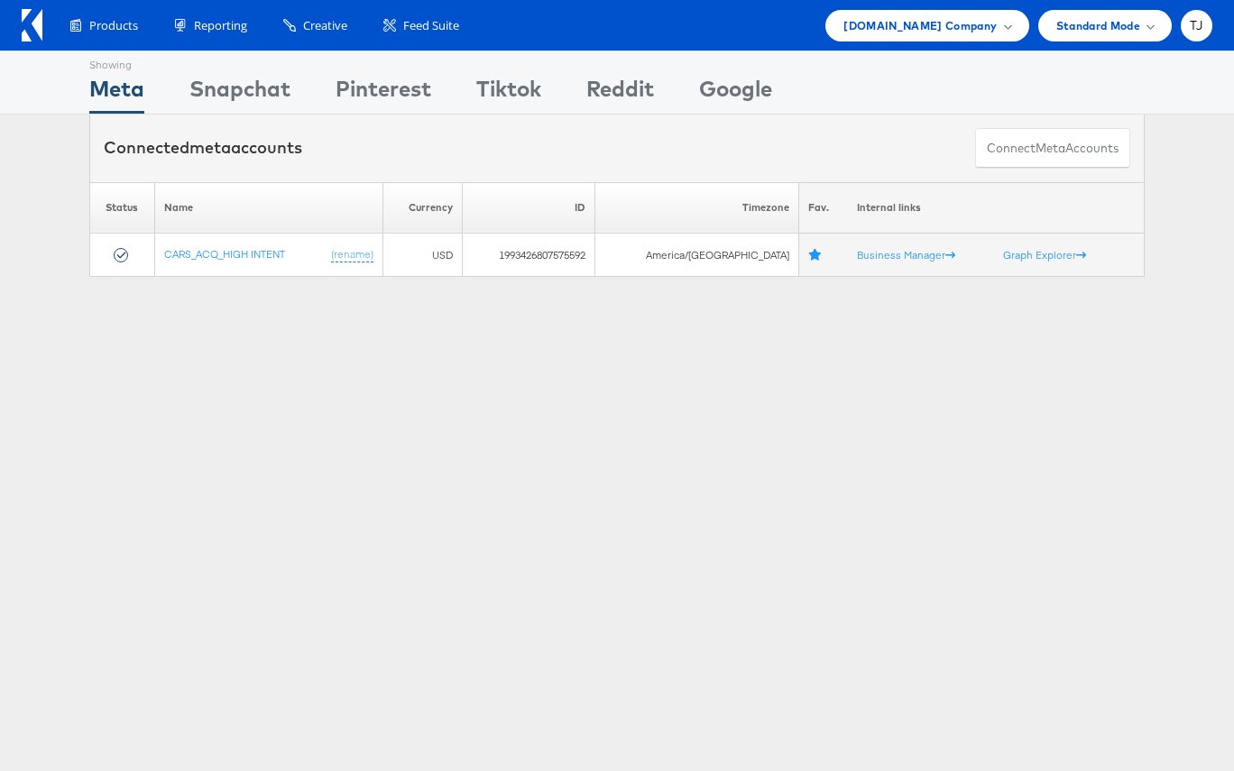
scroll to position [1, 0]
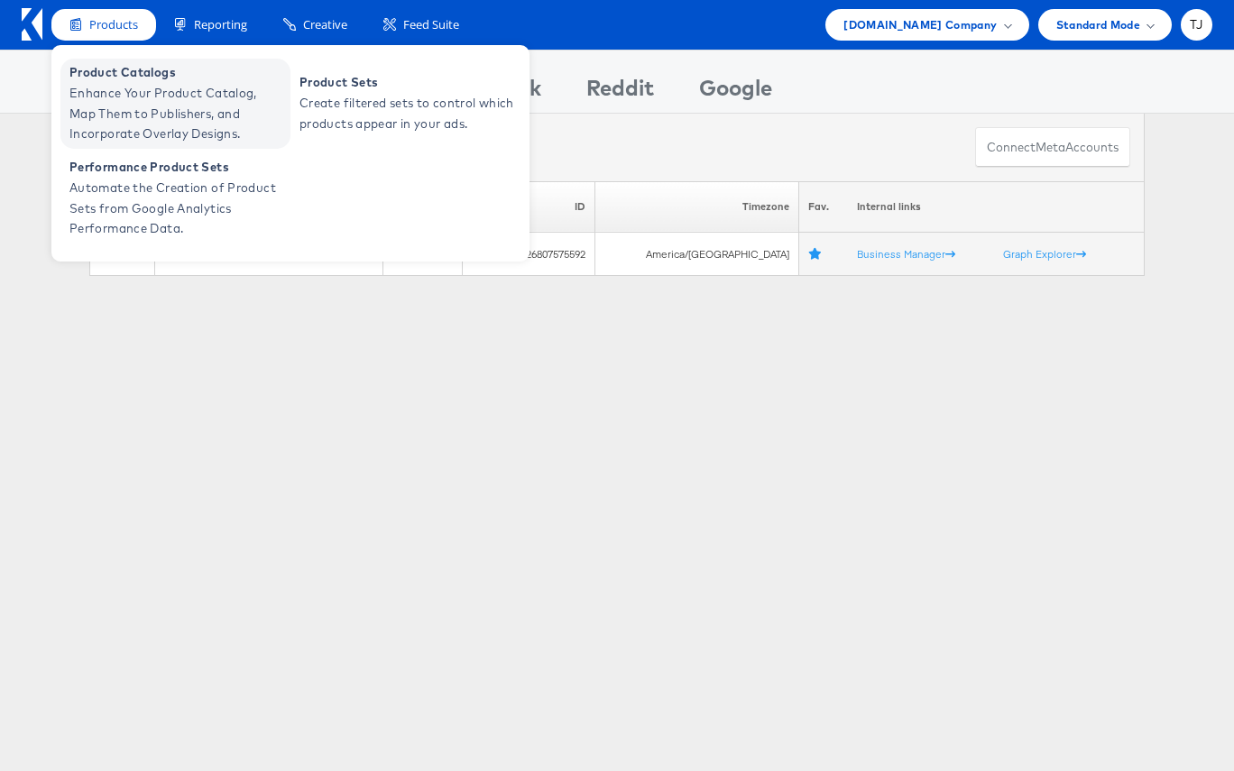
click at [118, 77] on span "Product Catalogs" at bounding box center [177, 72] width 216 height 21
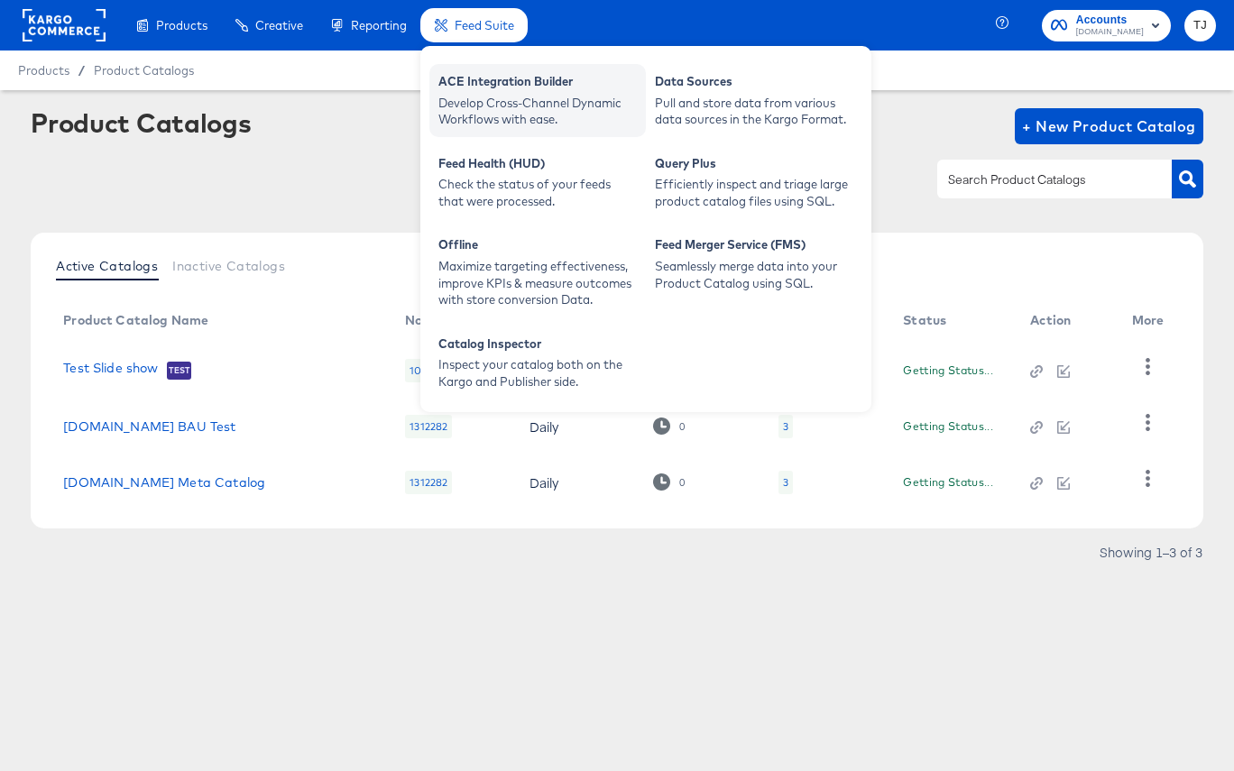
click at [486, 95] on div "Develop Cross-Channel Dynamic Workflows with ease." at bounding box center [537, 111] width 198 height 33
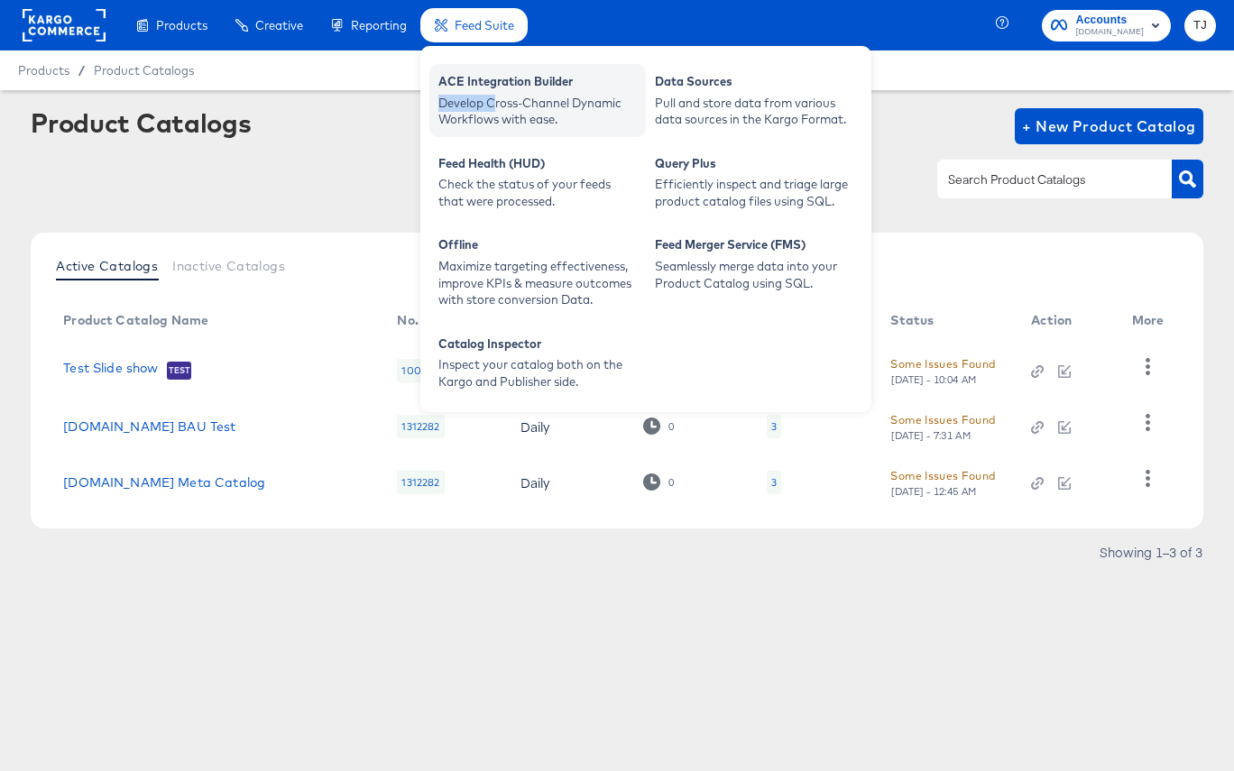
click at [492, 95] on div "Develop Cross-Channel Dynamic Workflows with ease." at bounding box center [537, 111] width 198 height 33
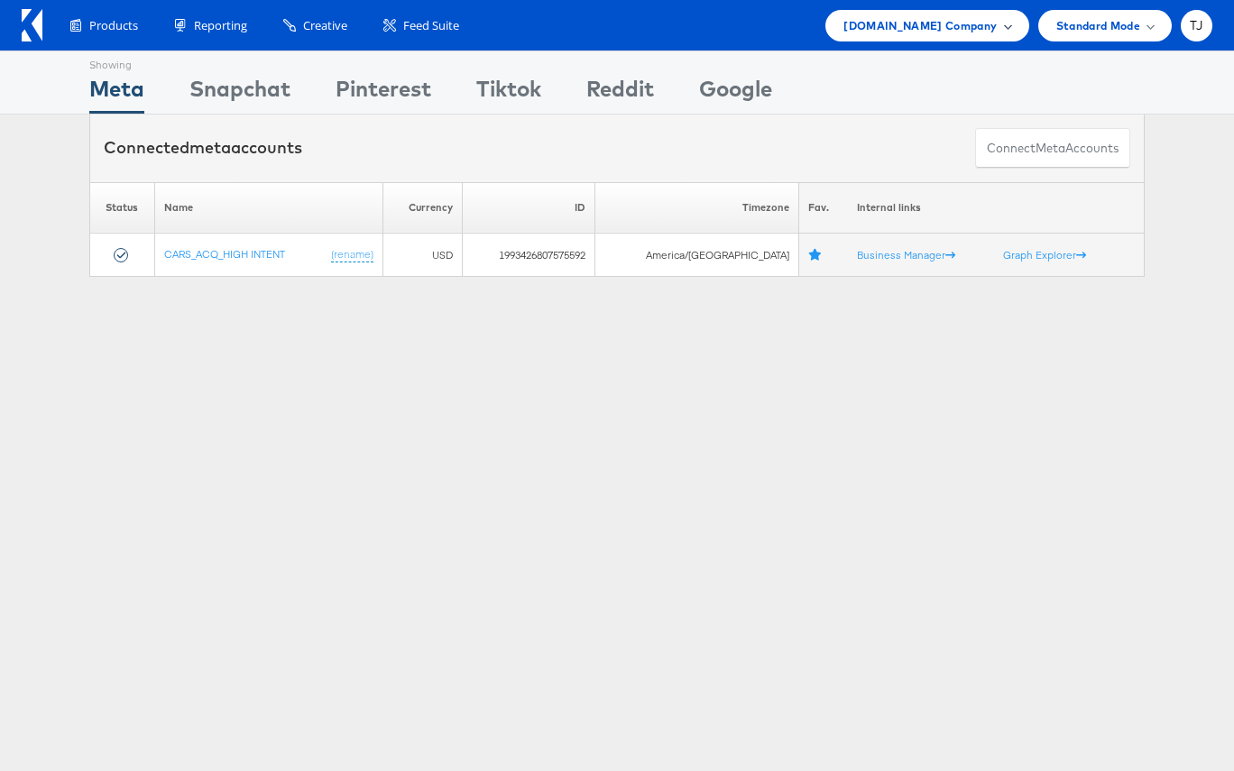
click at [1006, 25] on span at bounding box center [1007, 25] width 9 height 9
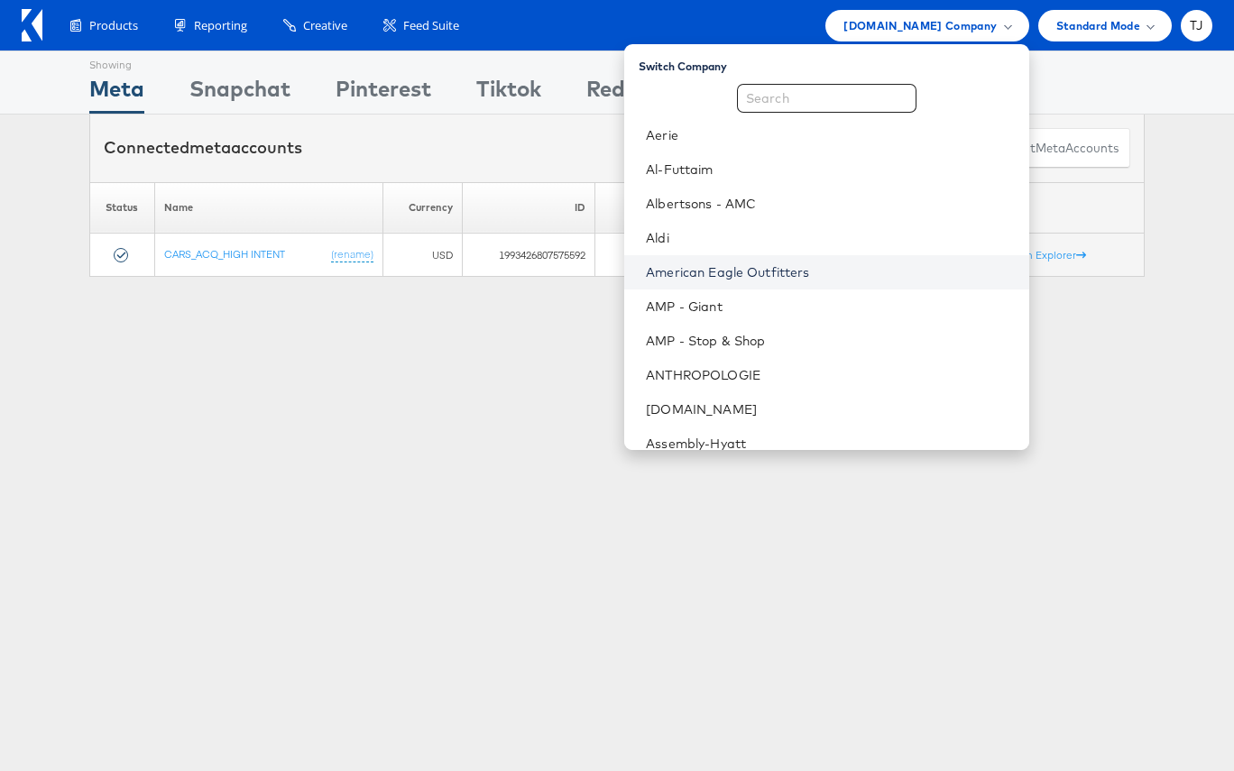
click at [883, 265] on link "American Eagle Outfitters" at bounding box center [830, 272] width 368 height 18
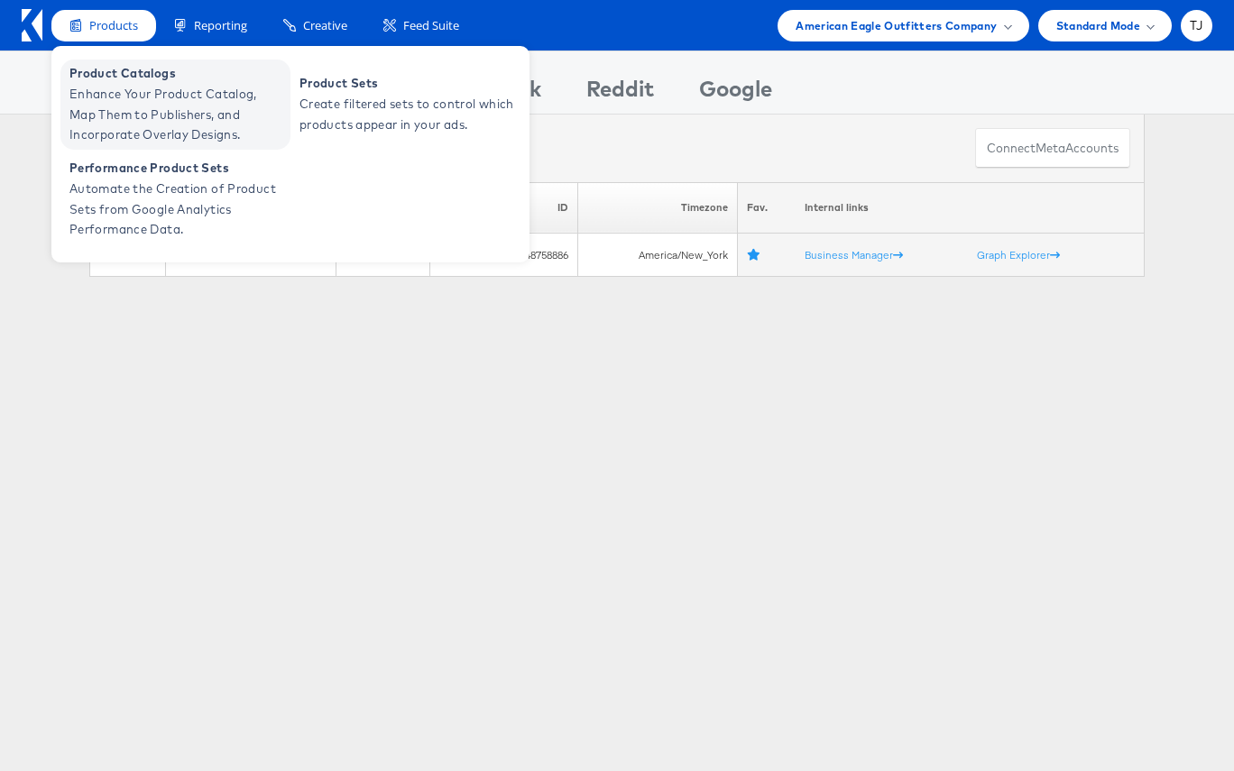
click at [95, 75] on span "Product Catalogs" at bounding box center [177, 73] width 216 height 21
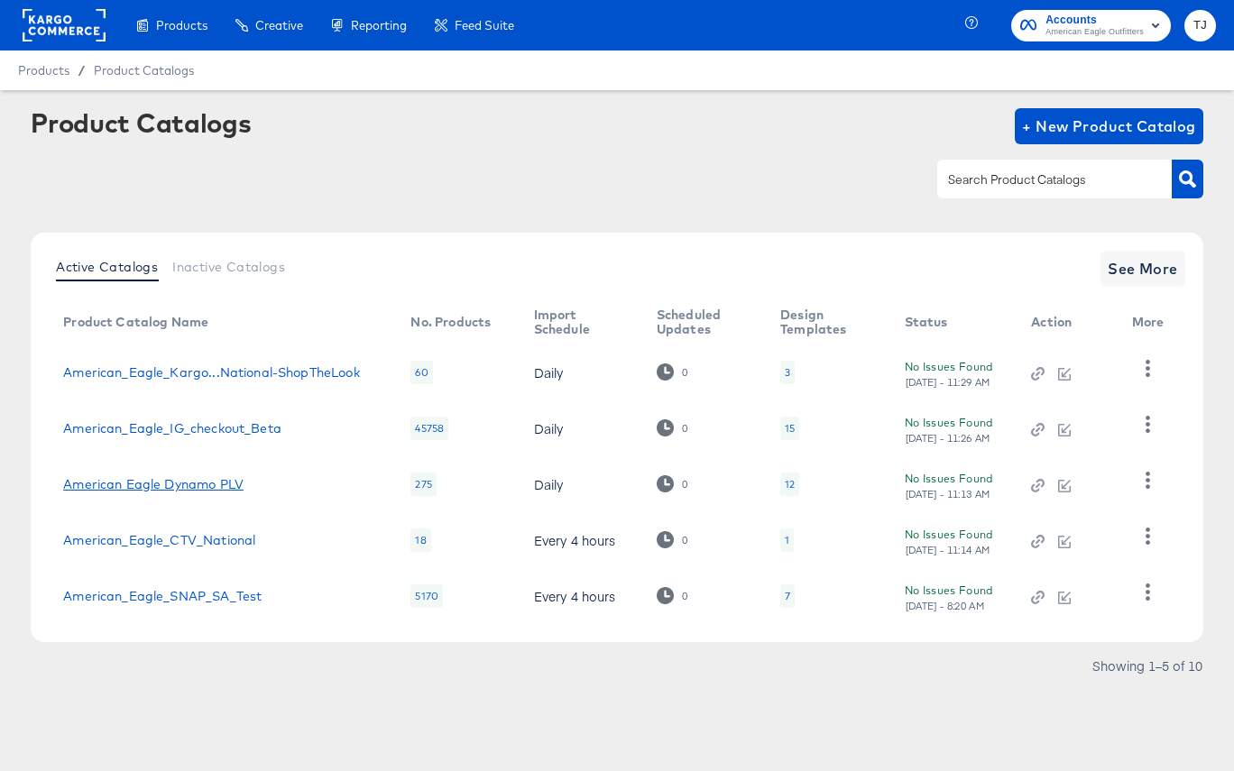
click at [193, 484] on link "American Eagle Dynamo PLV" at bounding box center [153, 484] width 180 height 14
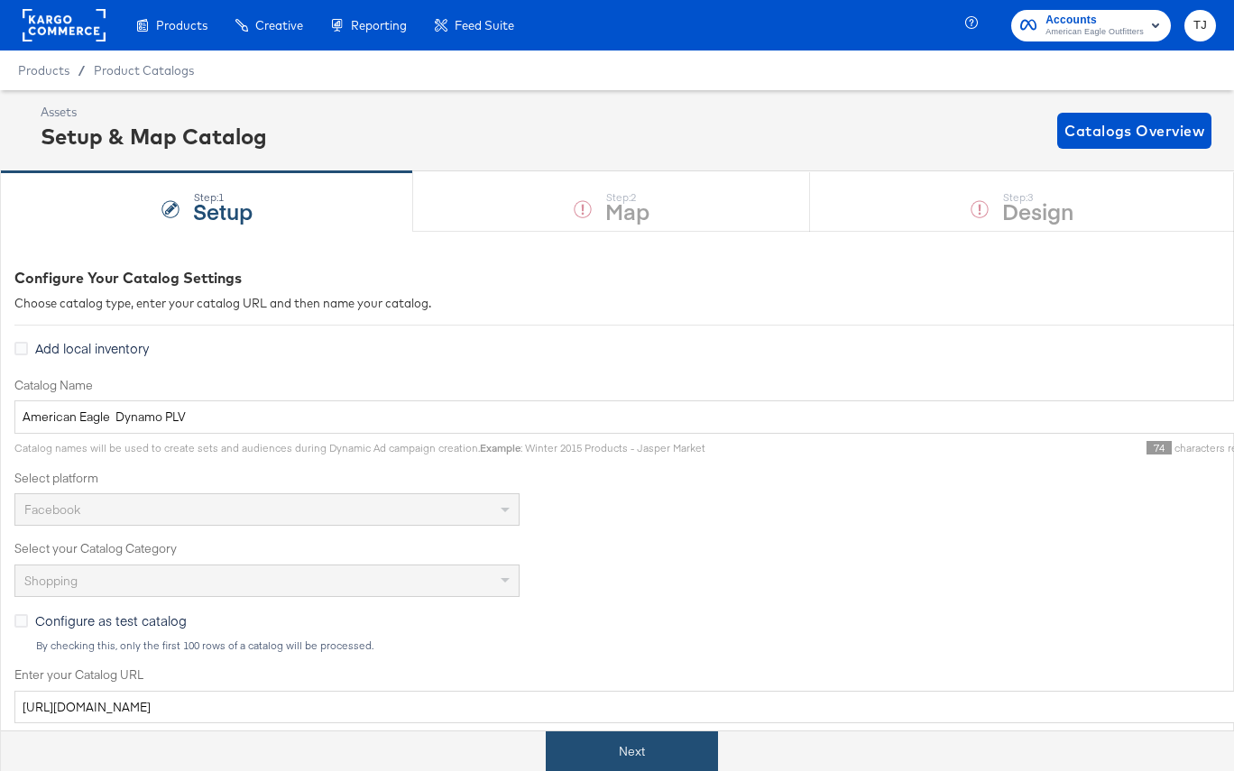
click at [613, 747] on button "Next" at bounding box center [632, 751] width 172 height 41
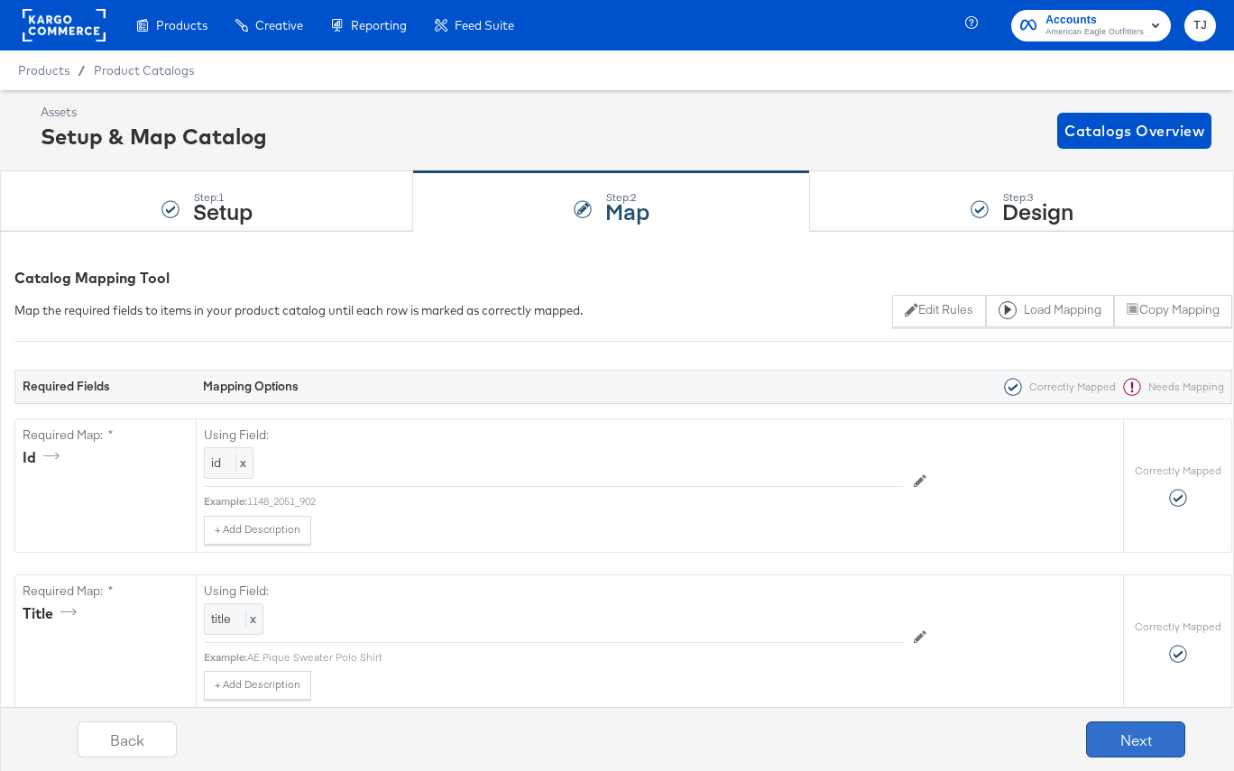
click at [1116, 737] on button "Next" at bounding box center [1135, 739] width 99 height 36
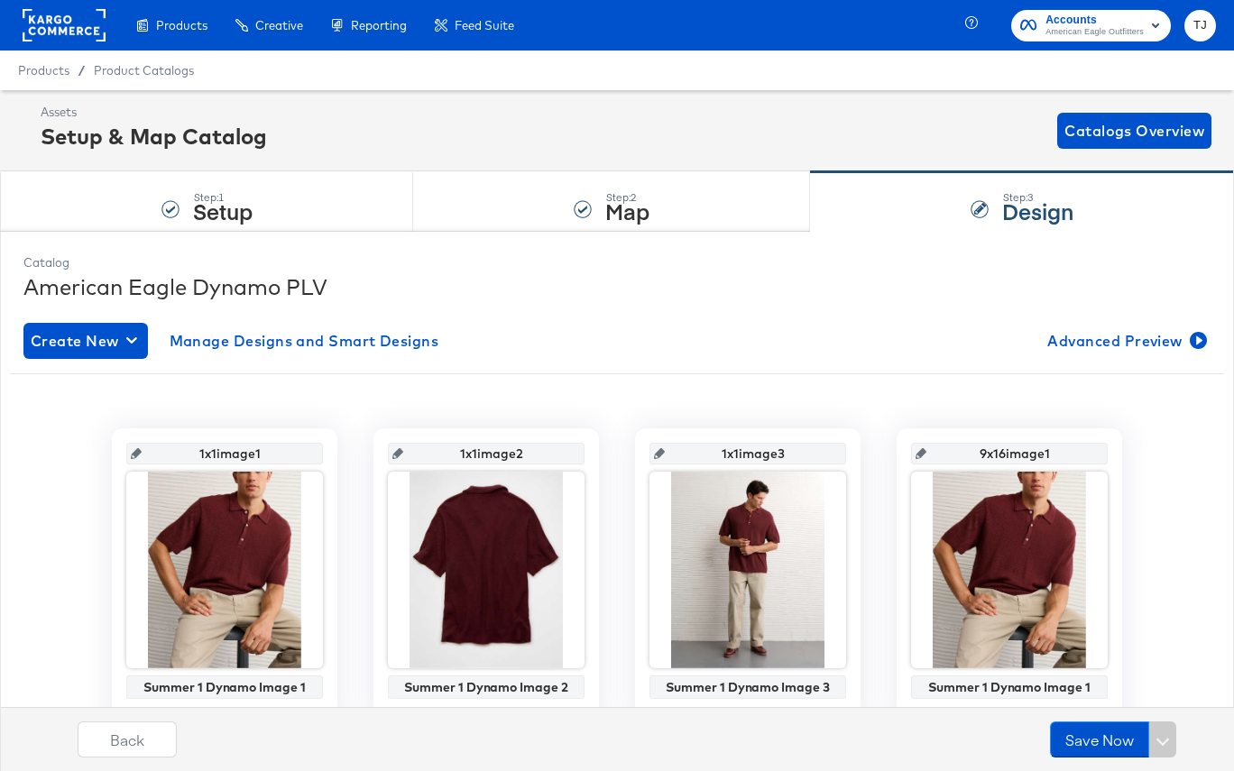
click at [0, 0] on div "Product Catalogs" at bounding box center [0, 0] width 0 height 0
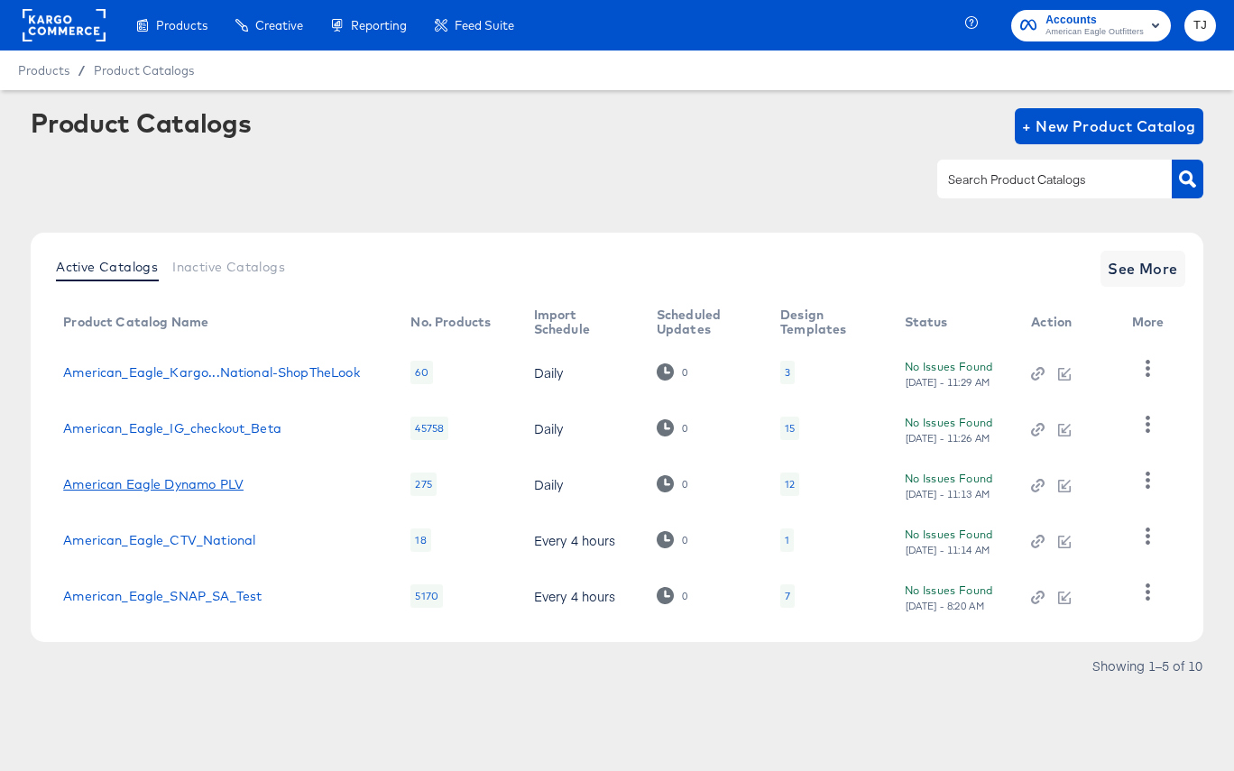
click at [171, 490] on link "American Eagle Dynamo PLV" at bounding box center [153, 484] width 180 height 14
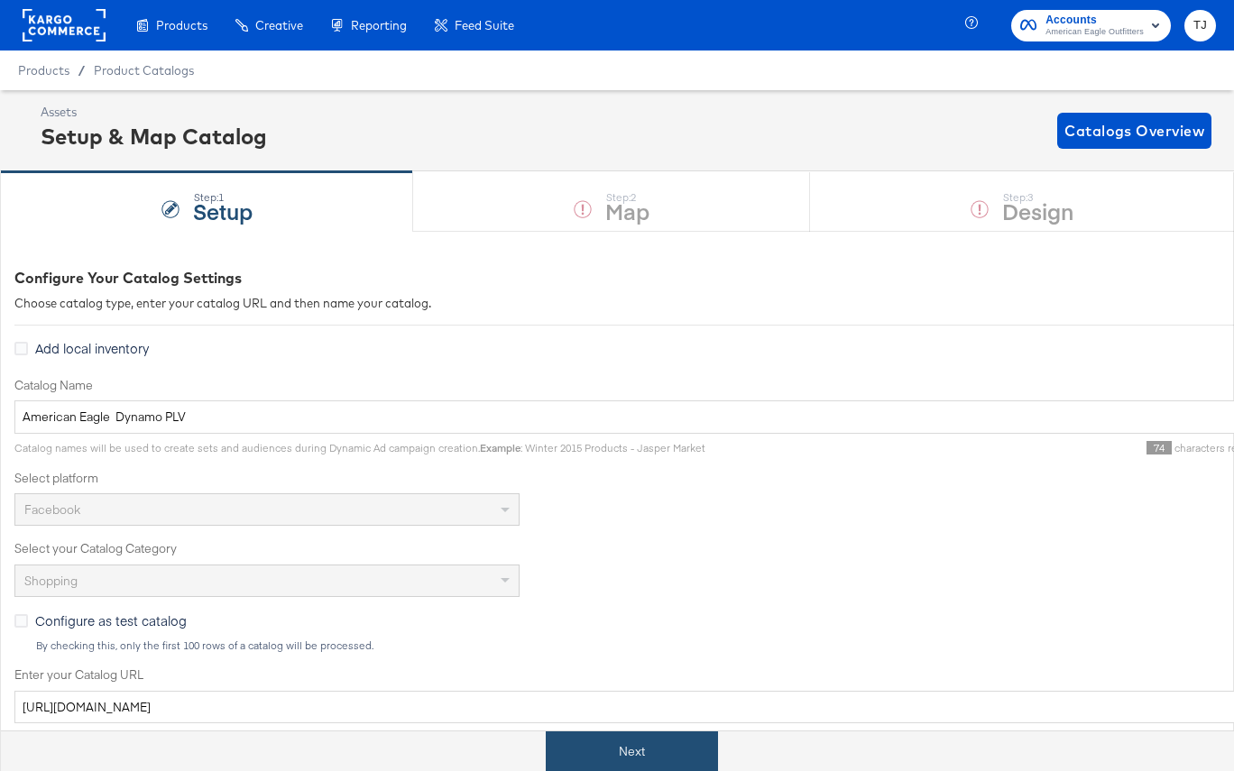
click at [609, 750] on button "Next" at bounding box center [632, 751] width 172 height 41
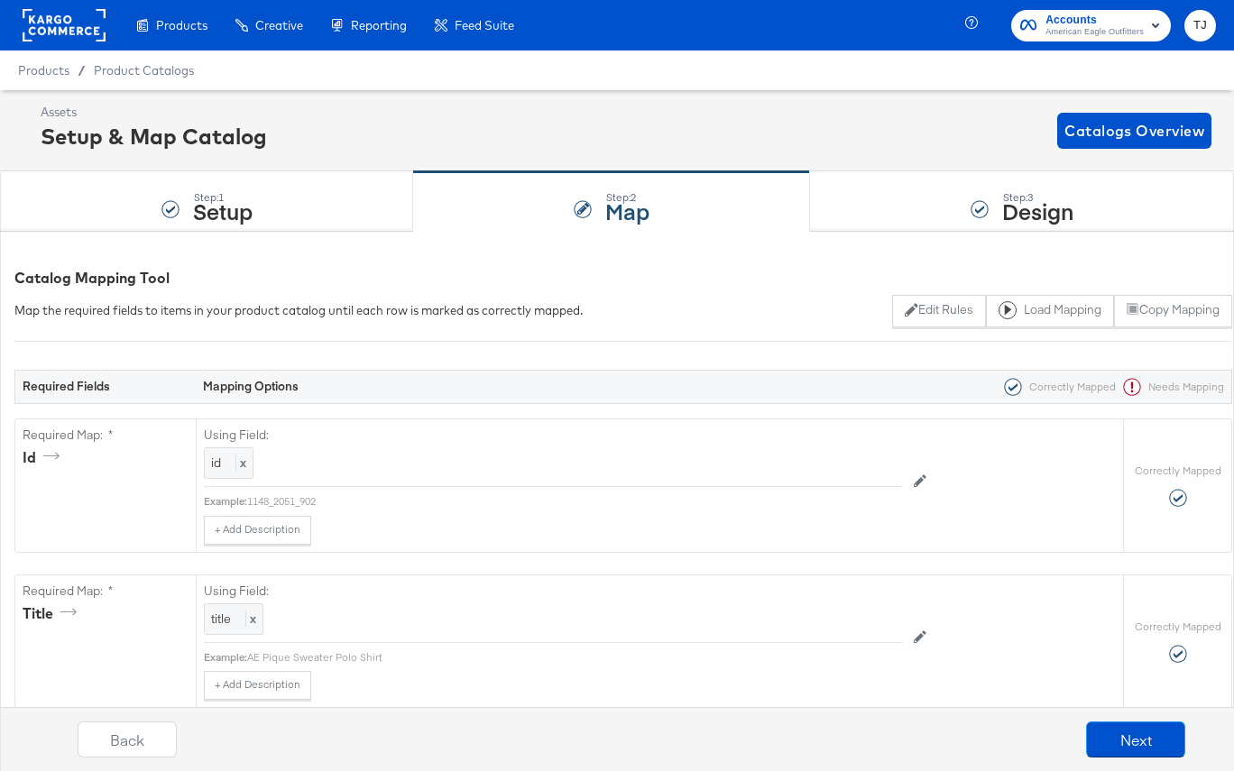
click at [0, 0] on div "Enhance Your Product Catalog, Map Them to Publishers, and Incorporate Overlay D…" at bounding box center [0, 0] width 0 height 0
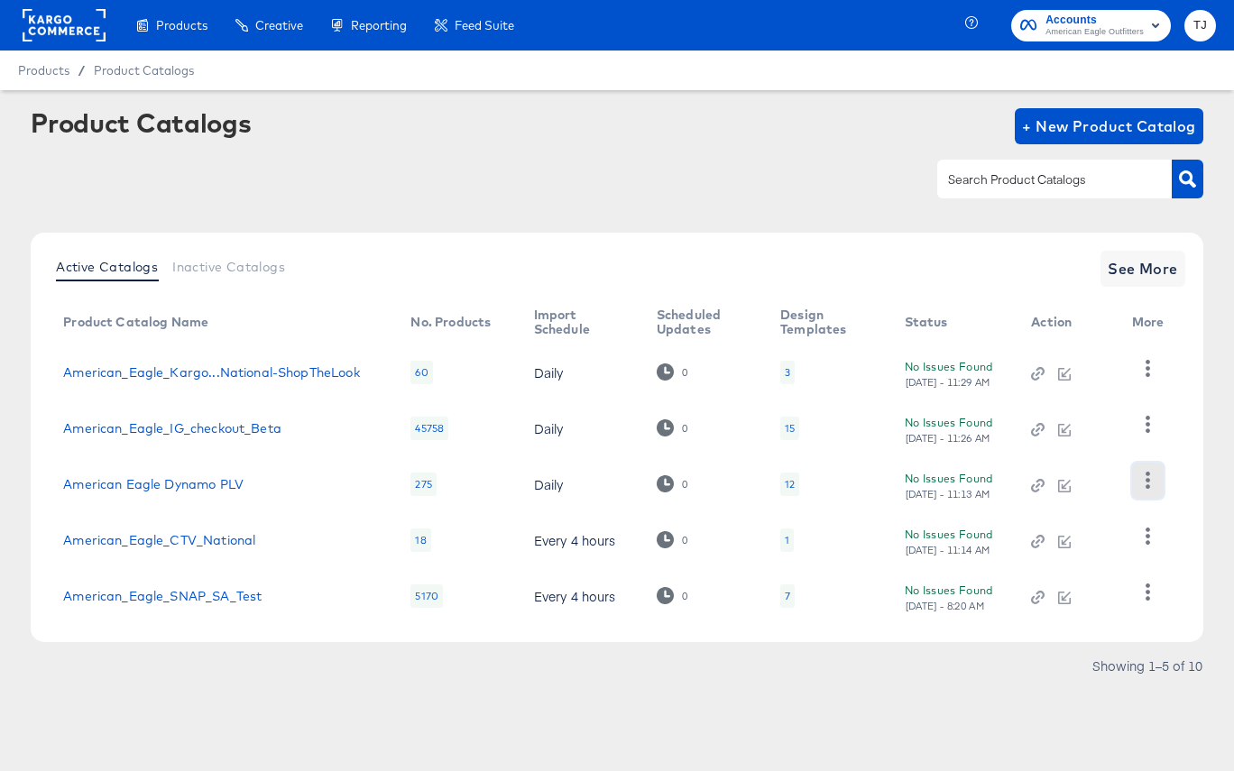
click at [1145, 479] on icon "button" at bounding box center [1147, 480] width 17 height 17
click at [1088, 543] on div "HUD Checks (Internal)" at bounding box center [1073, 546] width 180 height 29
click at [260, 492] on td "American Eagle Dynamo PLV" at bounding box center [222, 484] width 347 height 56
drag, startPoint x: 255, startPoint y: 485, endPoint x: 100, endPoint y: 463, distance: 156.7
click at [100, 463] on td "American Eagle Dynamo PLV" at bounding box center [222, 484] width 347 height 56
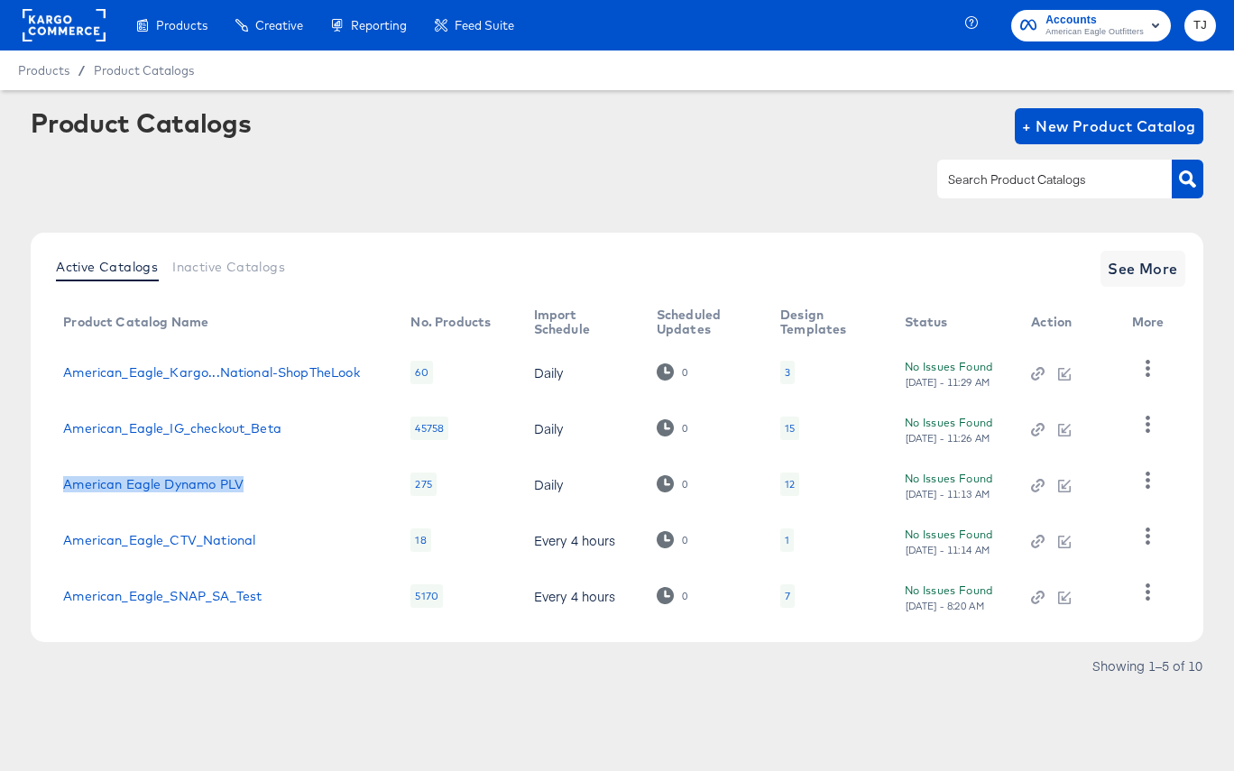
copy link "American Eagle Dynamo PLV"
click at [62, 33] on rect at bounding box center [64, 25] width 83 height 32
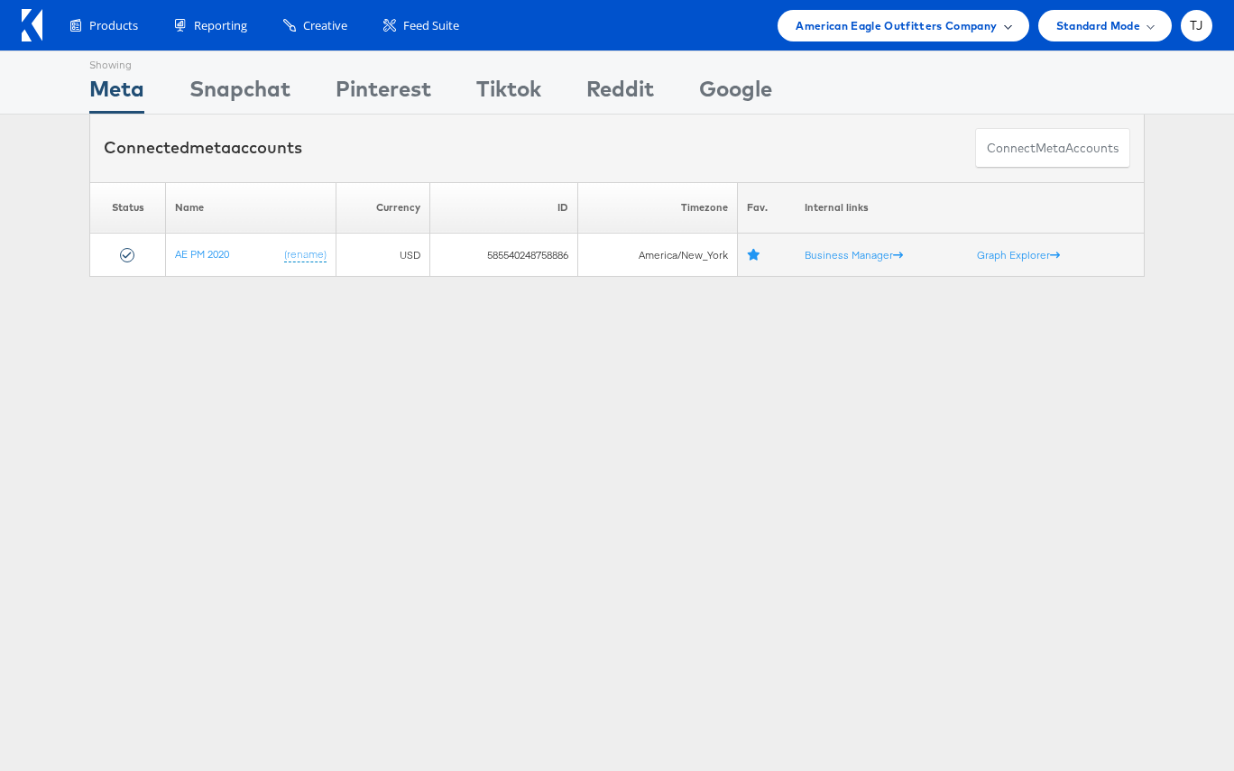
click at [950, 25] on span "American Eagle Outfitters Company" at bounding box center [895, 25] width 201 height 19
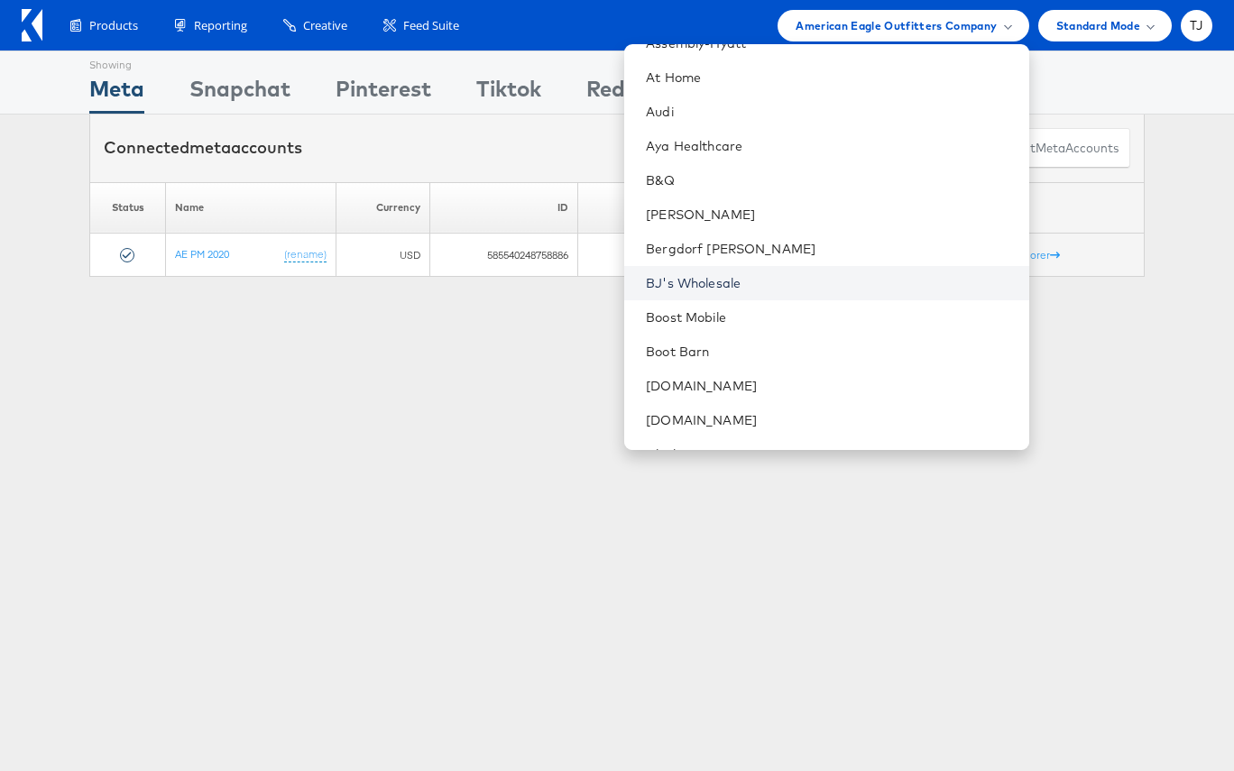
scroll to position [443, 0]
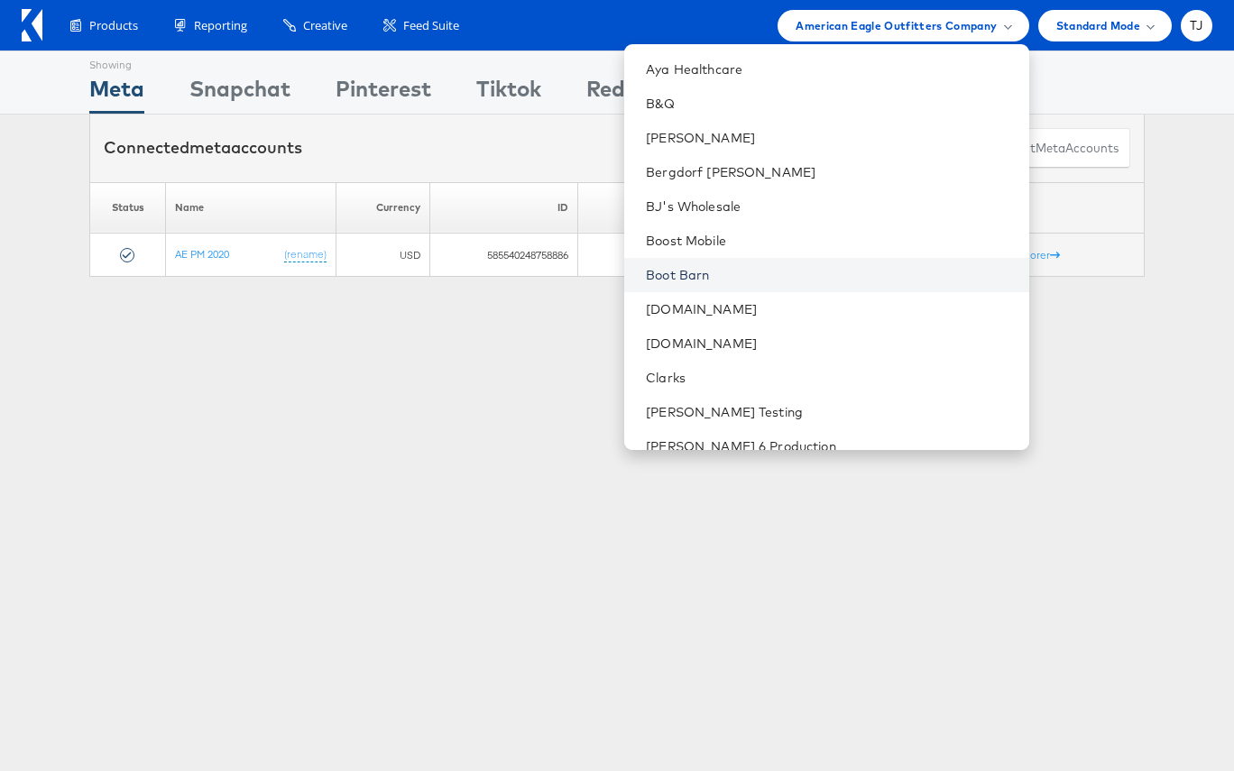
click at [819, 276] on link "Boot Barn" at bounding box center [830, 275] width 368 height 18
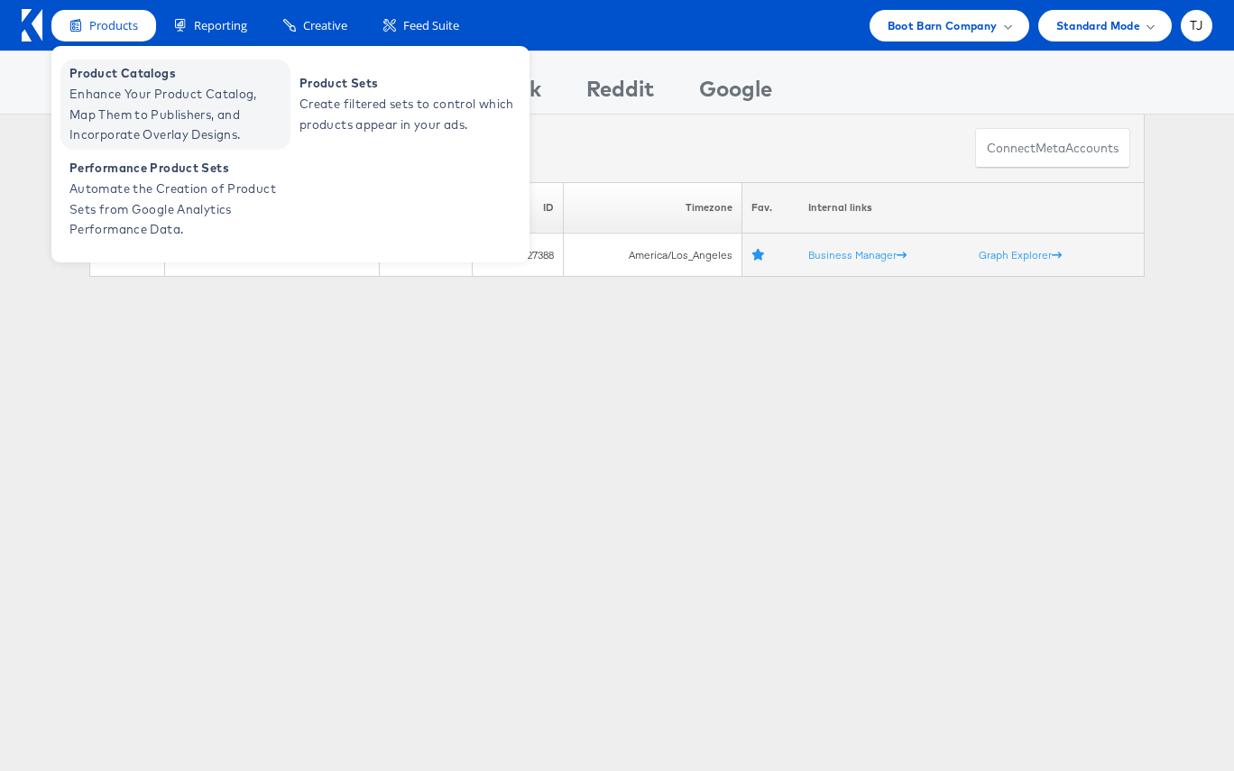
click at [106, 84] on span "Enhance Your Product Catalog, Map Them to Publishers, and Incorporate Overlay D…" at bounding box center [177, 114] width 216 height 61
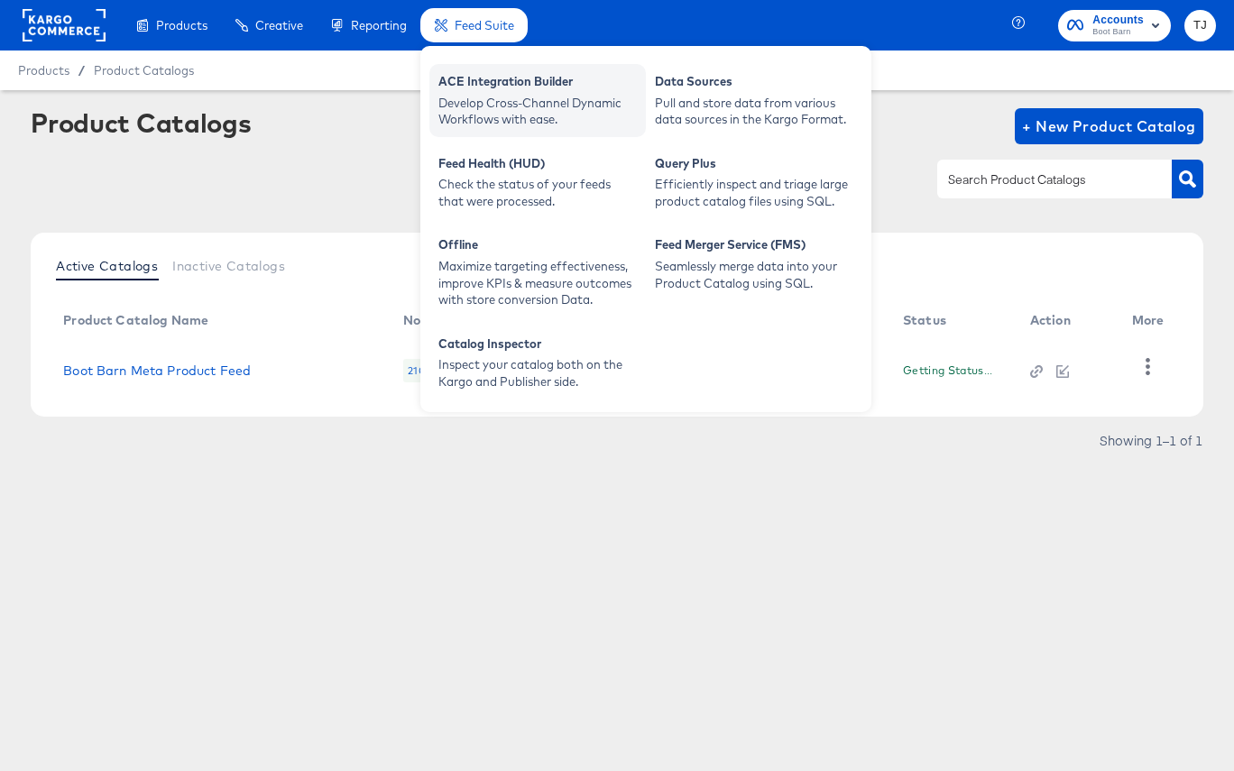
click at [493, 91] on div "ACE Integration Builder" at bounding box center [537, 84] width 198 height 22
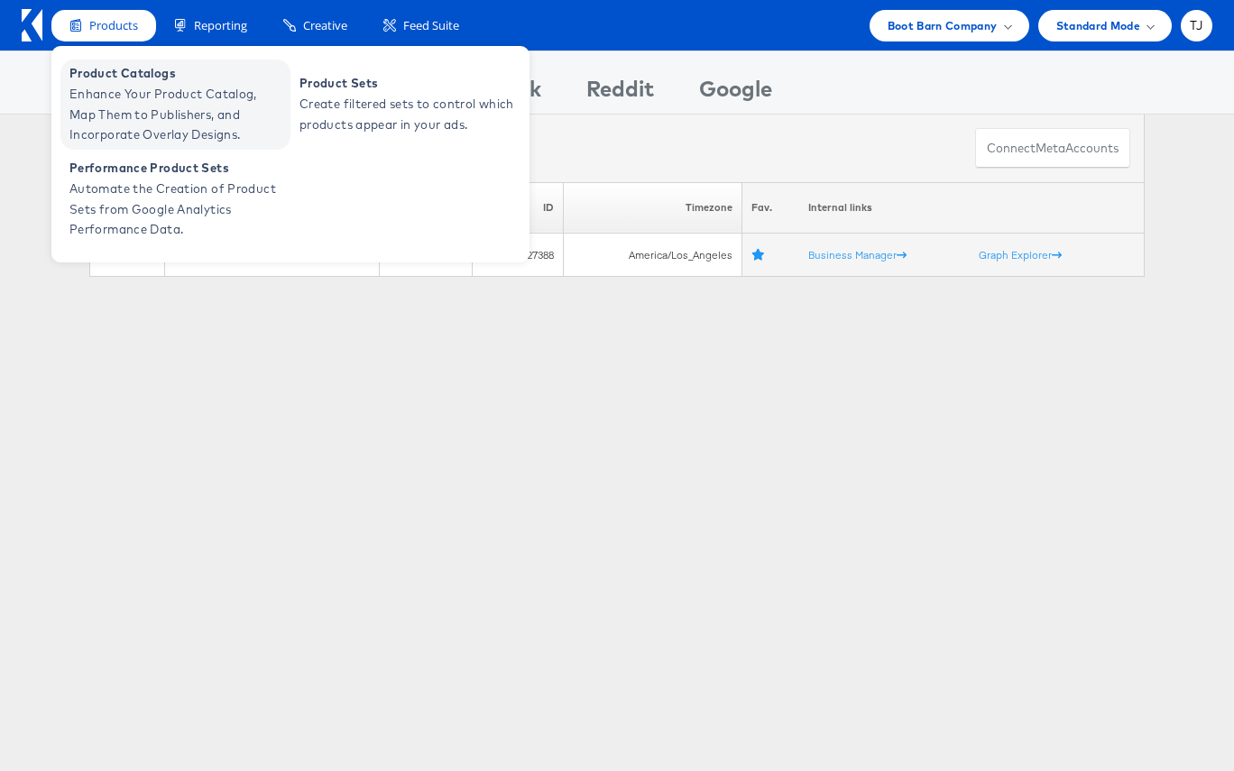
click at [98, 81] on span "Product Catalogs" at bounding box center [177, 73] width 216 height 21
